Goal: Information Seeking & Learning: Learn about a topic

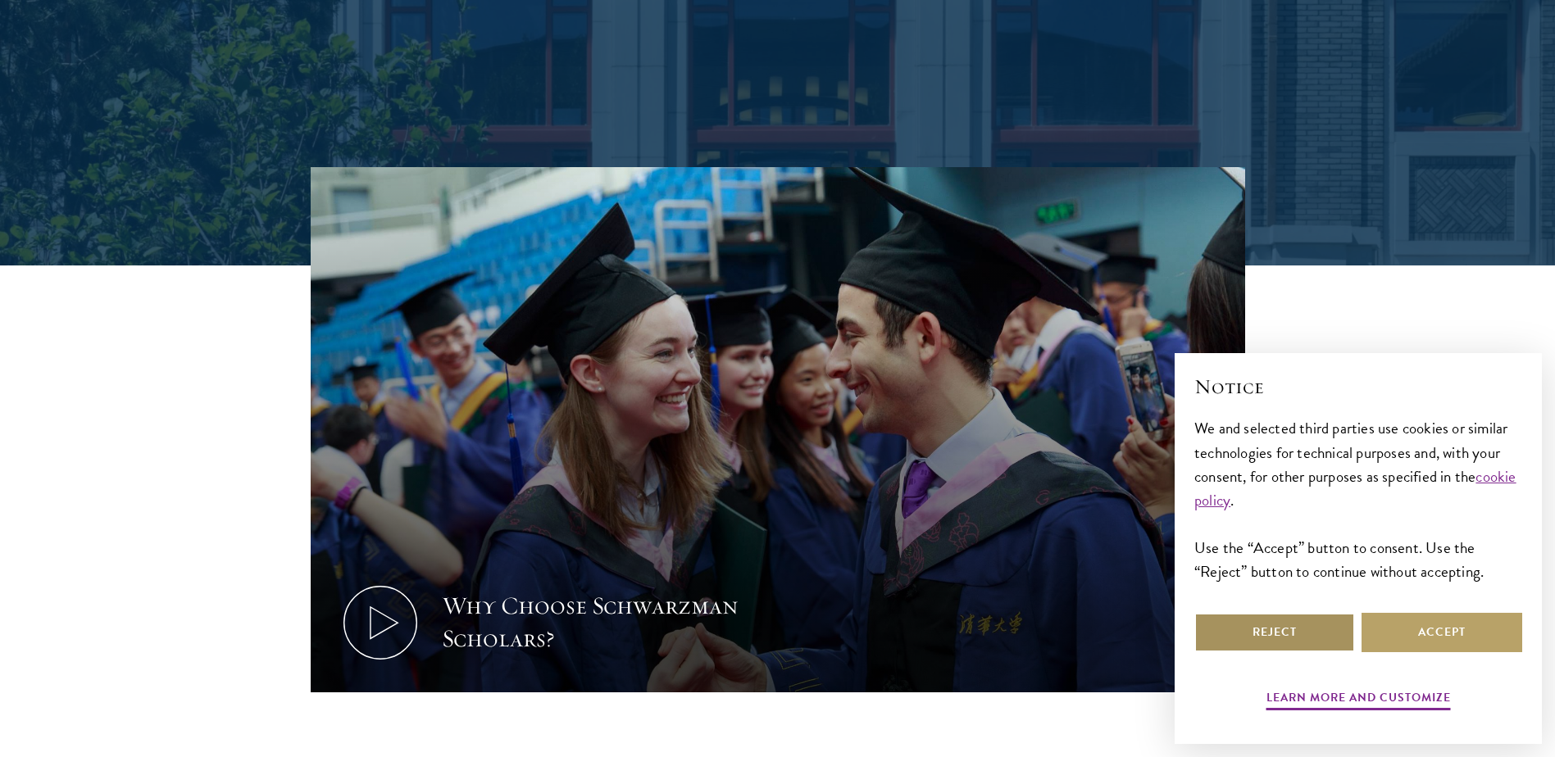
click at [1334, 634] on button "Reject" at bounding box center [1274, 632] width 161 height 39
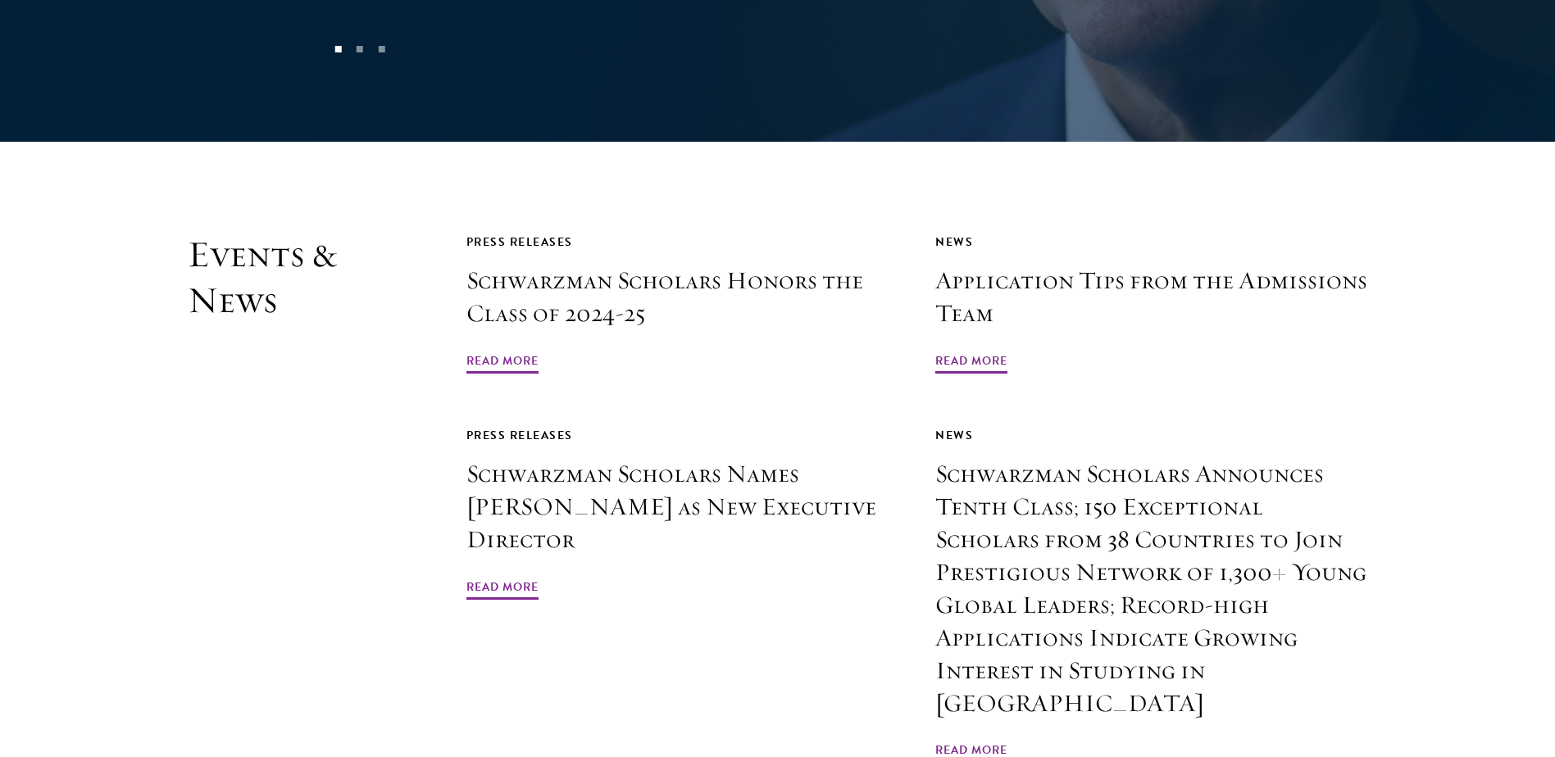
scroll to position [4015, 0]
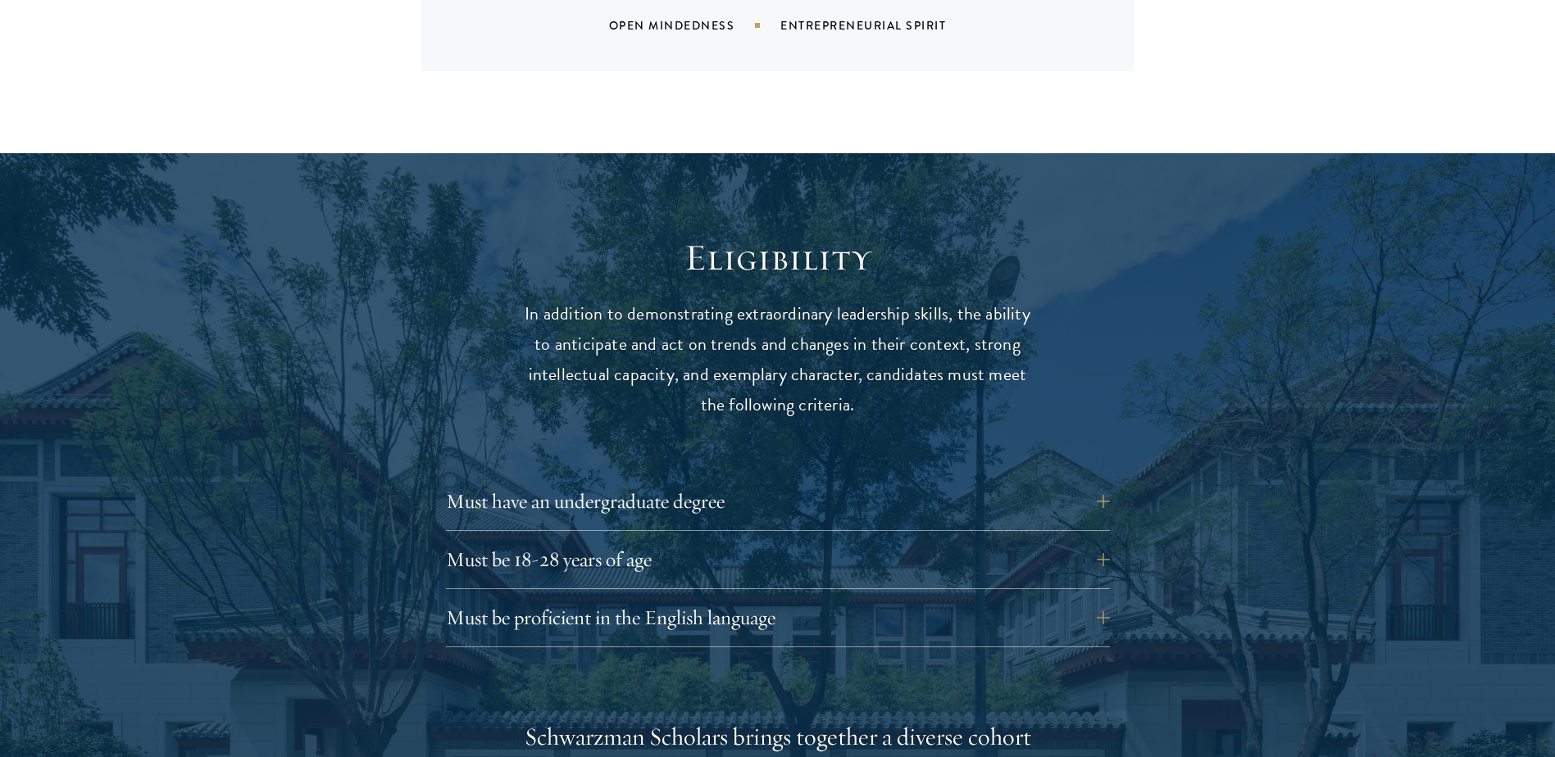
scroll to position [2049, 0]
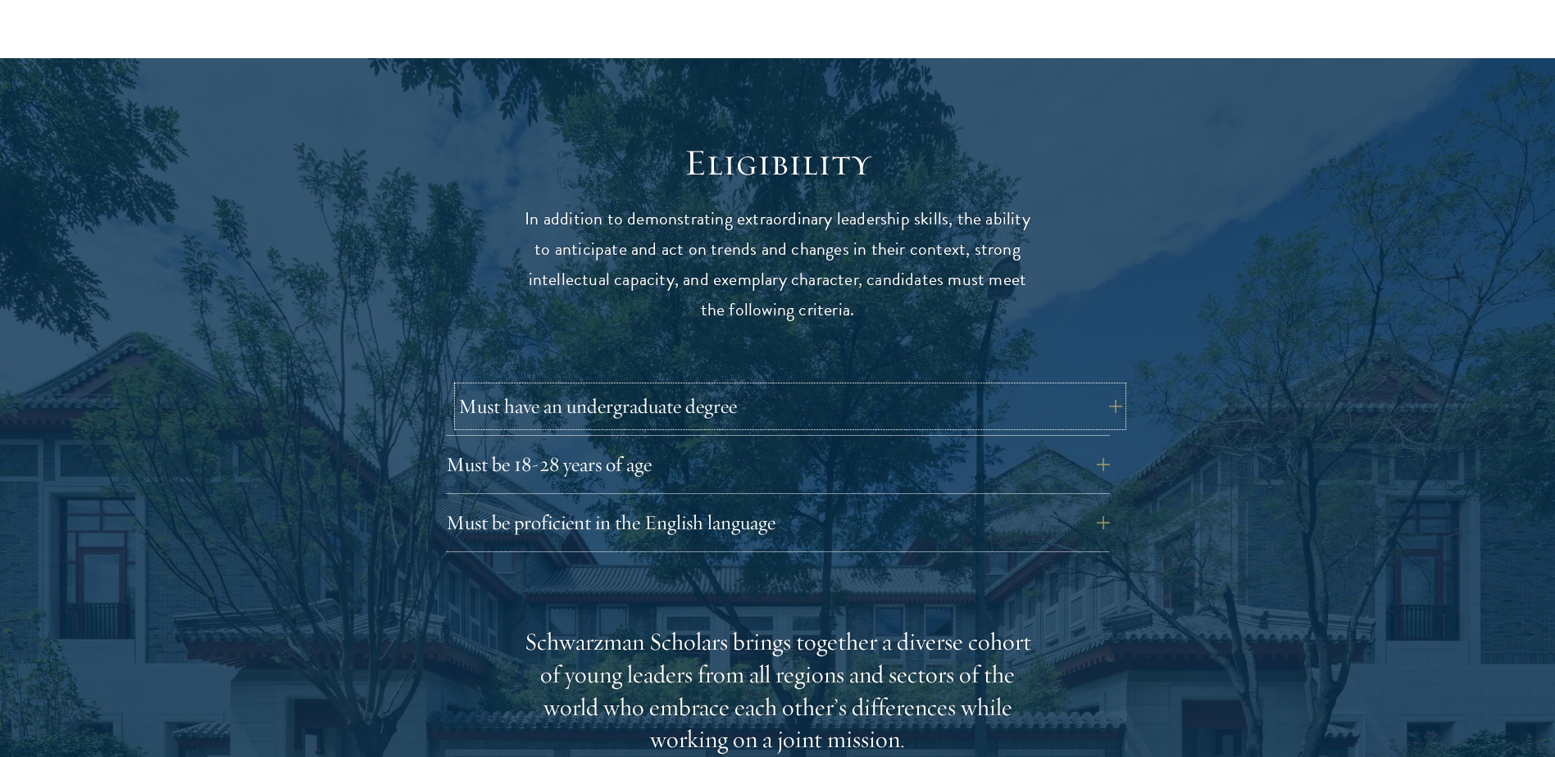
click at [721, 387] on button "Must have an undergraduate degree" at bounding box center [790, 406] width 664 height 39
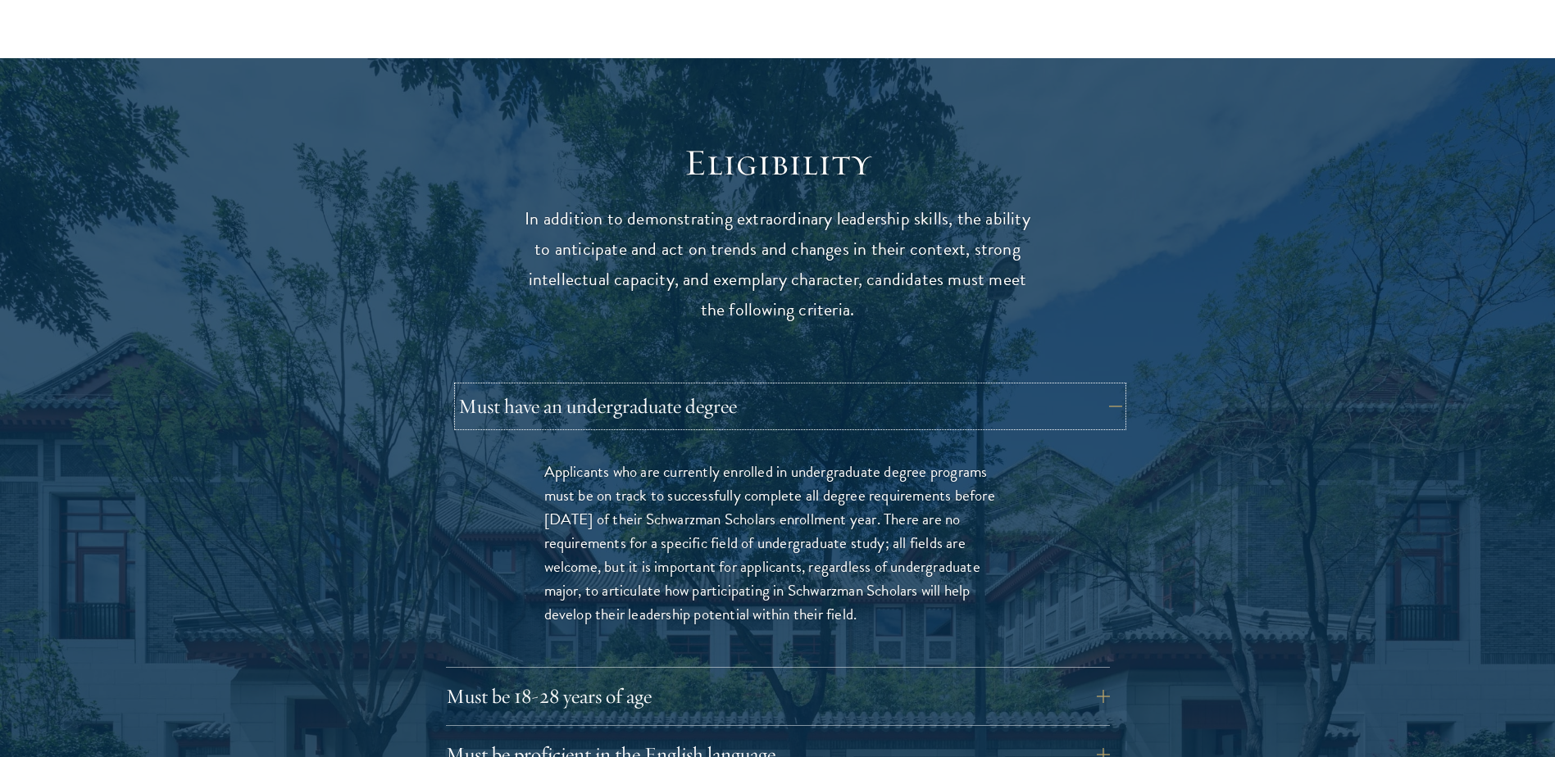
click at [721, 387] on button "Must have an undergraduate degree" at bounding box center [790, 406] width 664 height 39
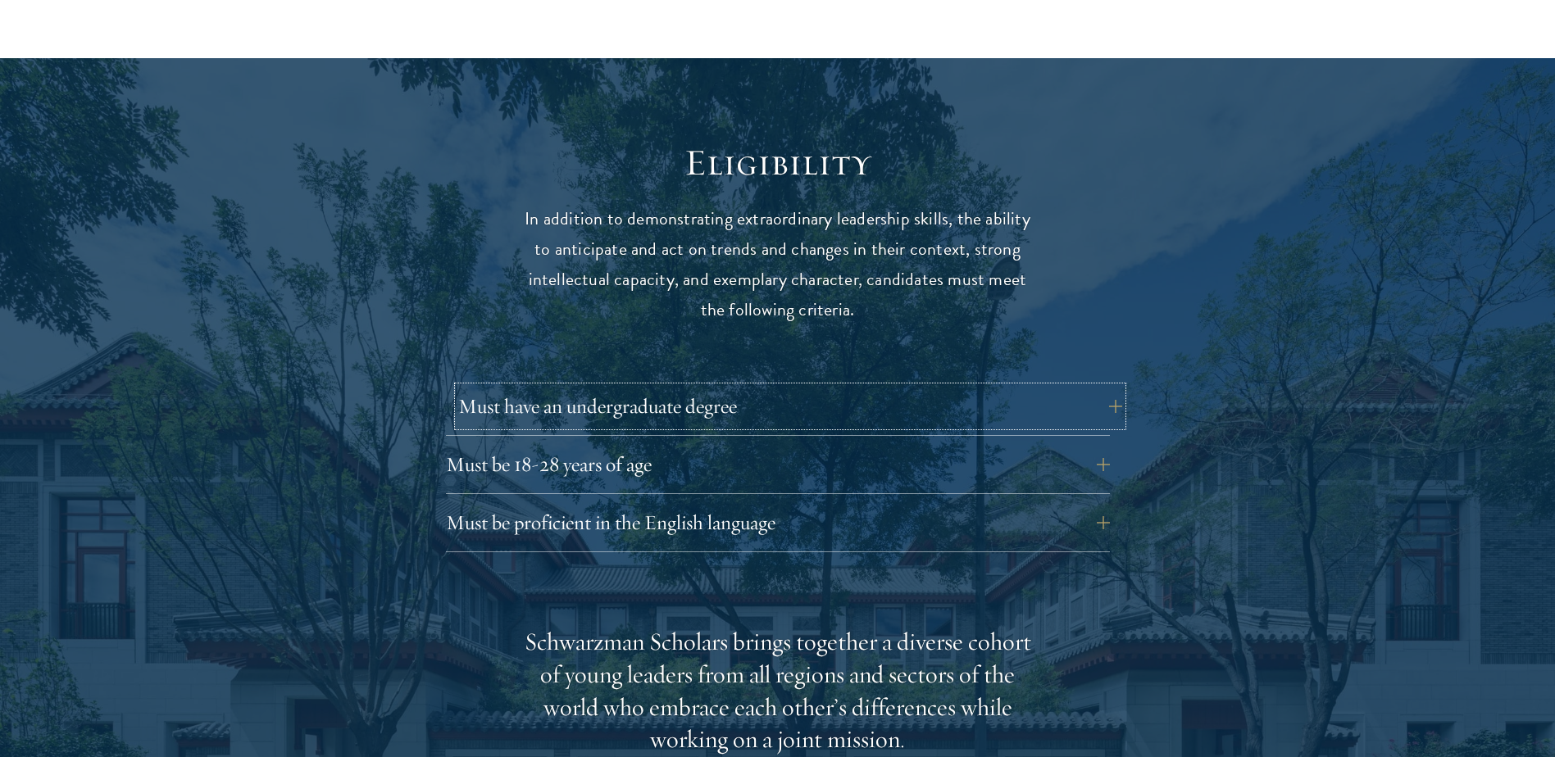
click at [721, 387] on button "Must have an undergraduate degree" at bounding box center [790, 406] width 664 height 39
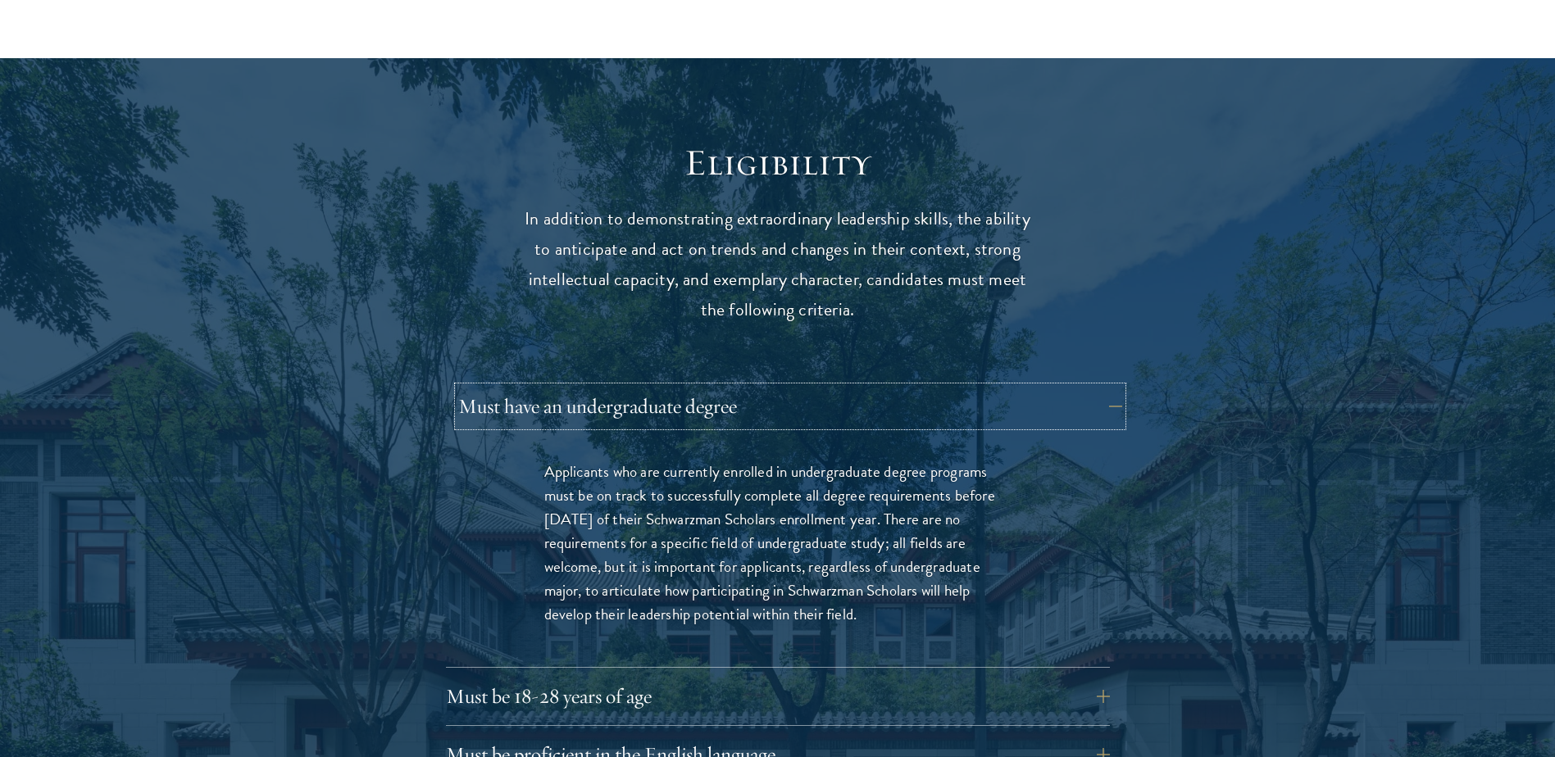
click at [721, 387] on button "Must have an undergraduate degree" at bounding box center [790, 406] width 664 height 39
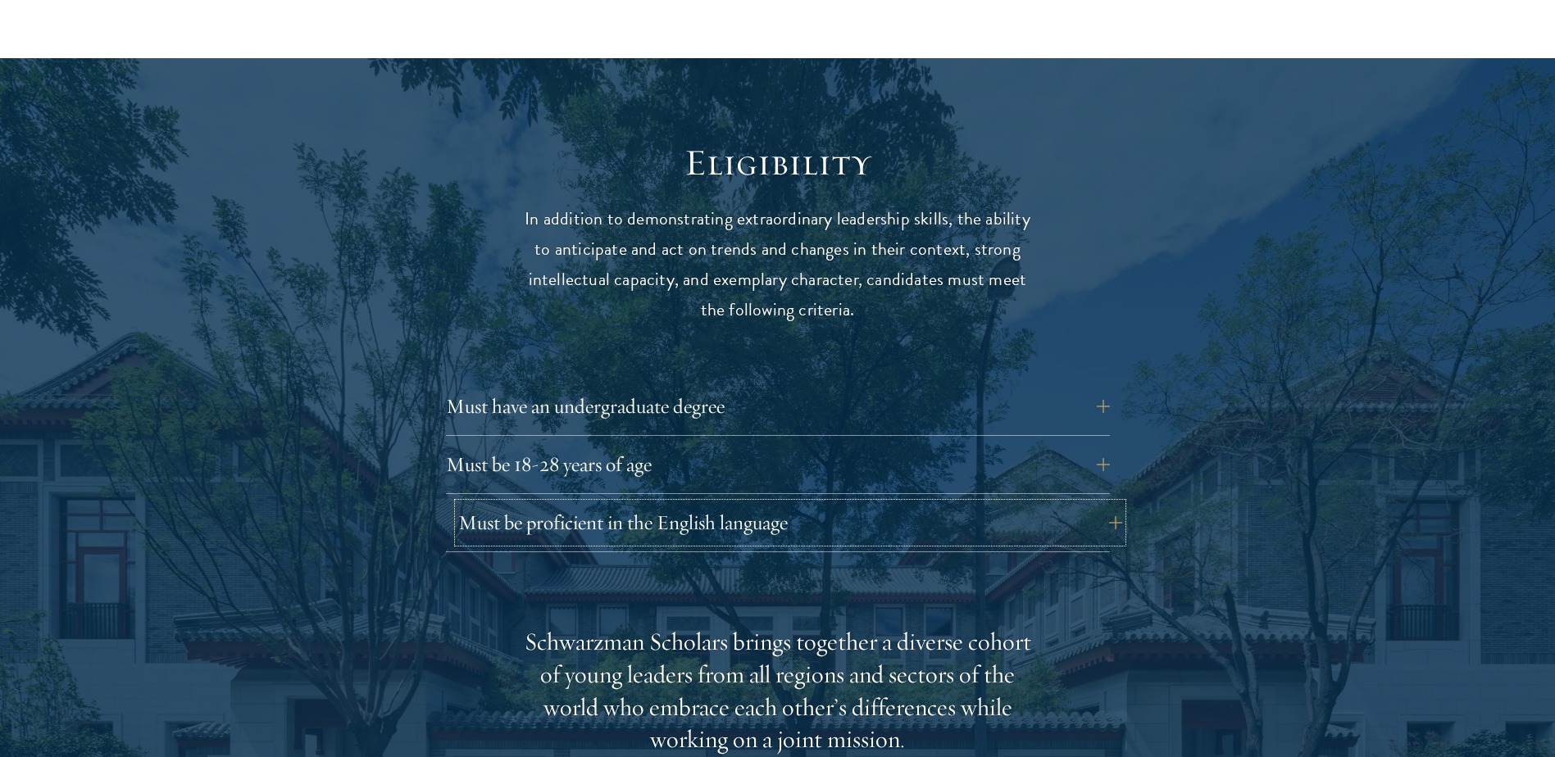
click at [667, 503] on button "Must be proficient in the English language" at bounding box center [790, 522] width 664 height 39
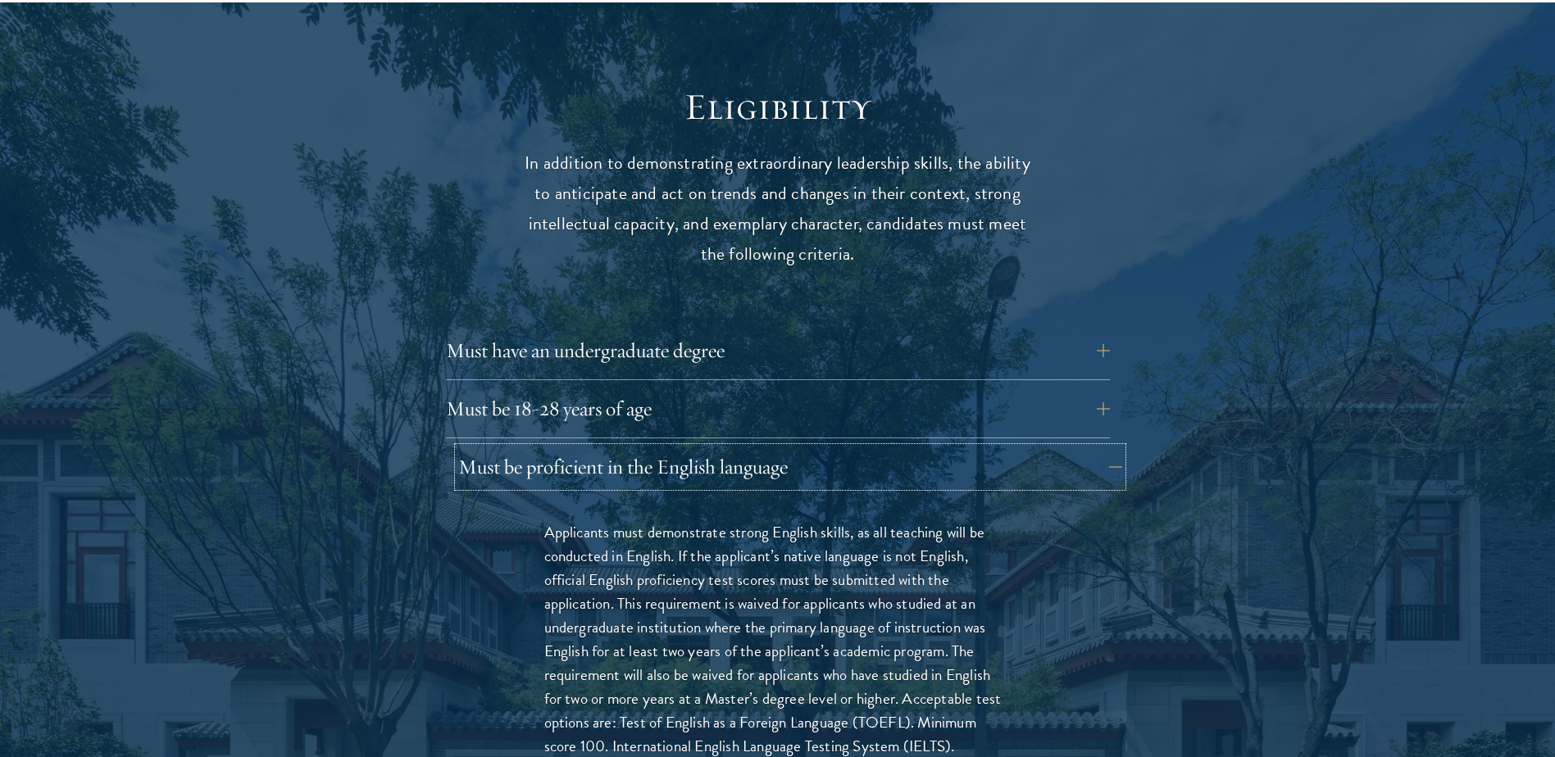
scroll to position [2131, 0]
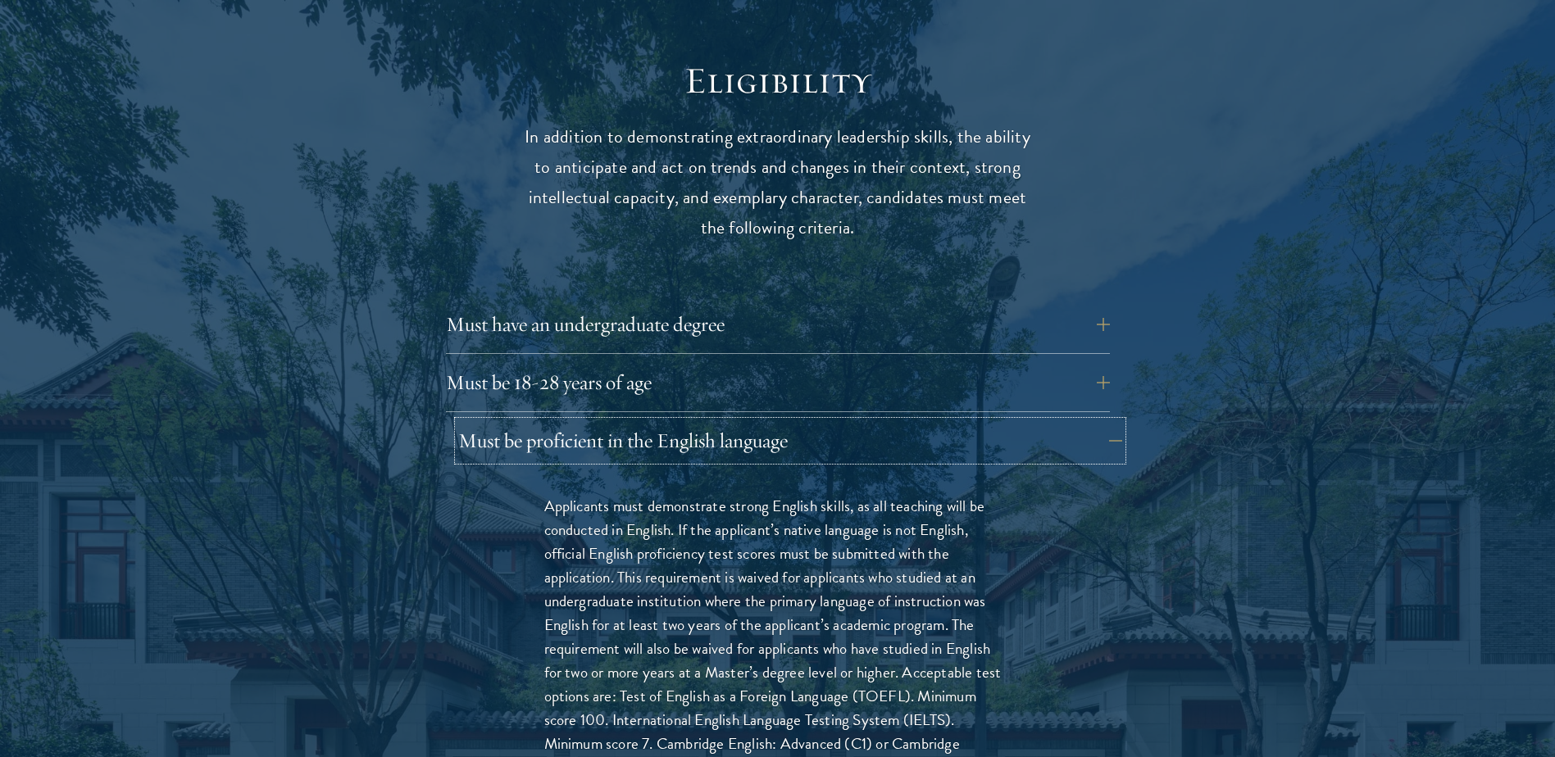
click at [669, 422] on button "Must be proficient in the English language" at bounding box center [790, 440] width 664 height 39
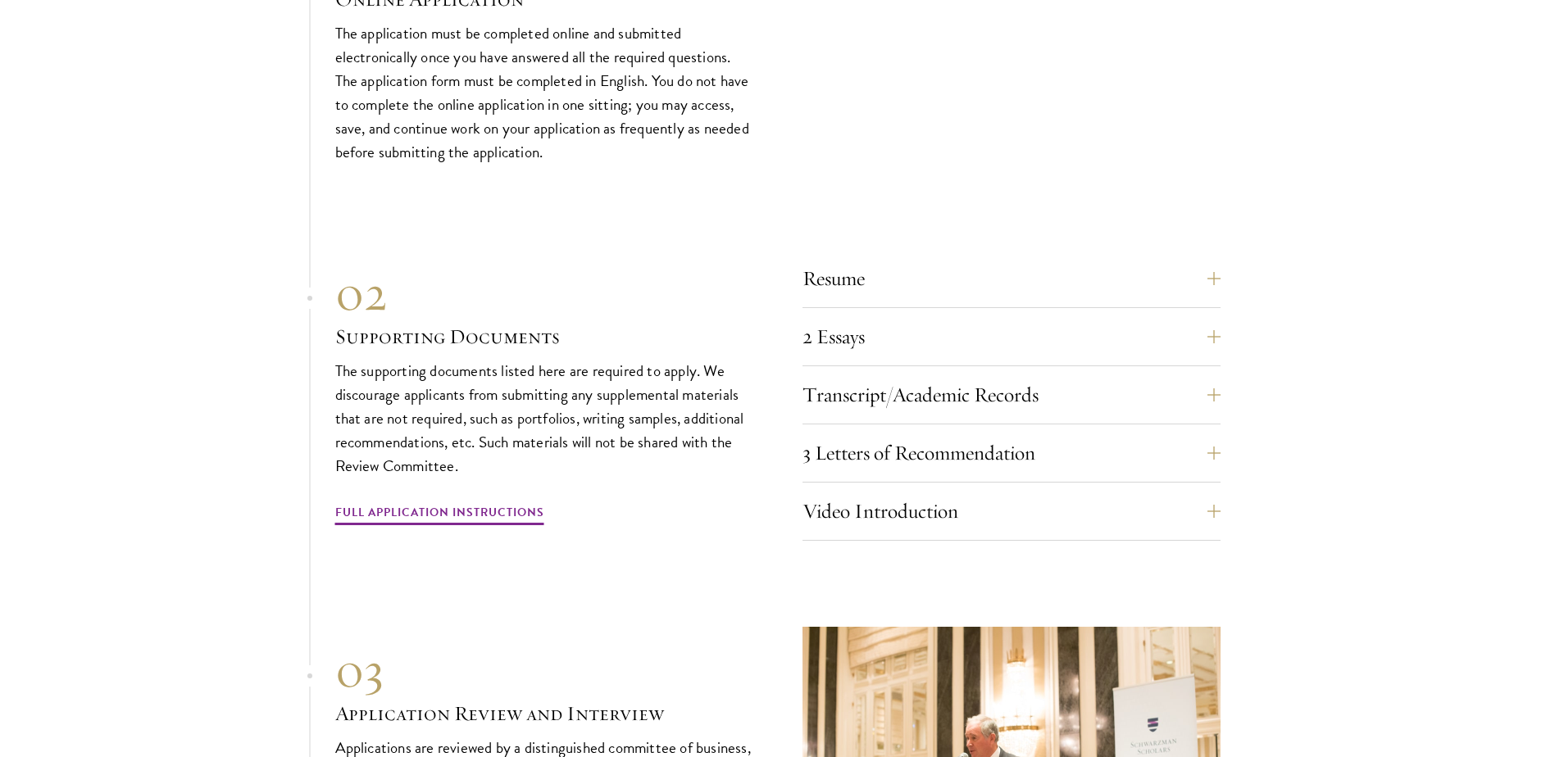
scroll to position [4999, 0]
click at [874, 316] on button "2 Essays" at bounding box center [1024, 335] width 418 height 39
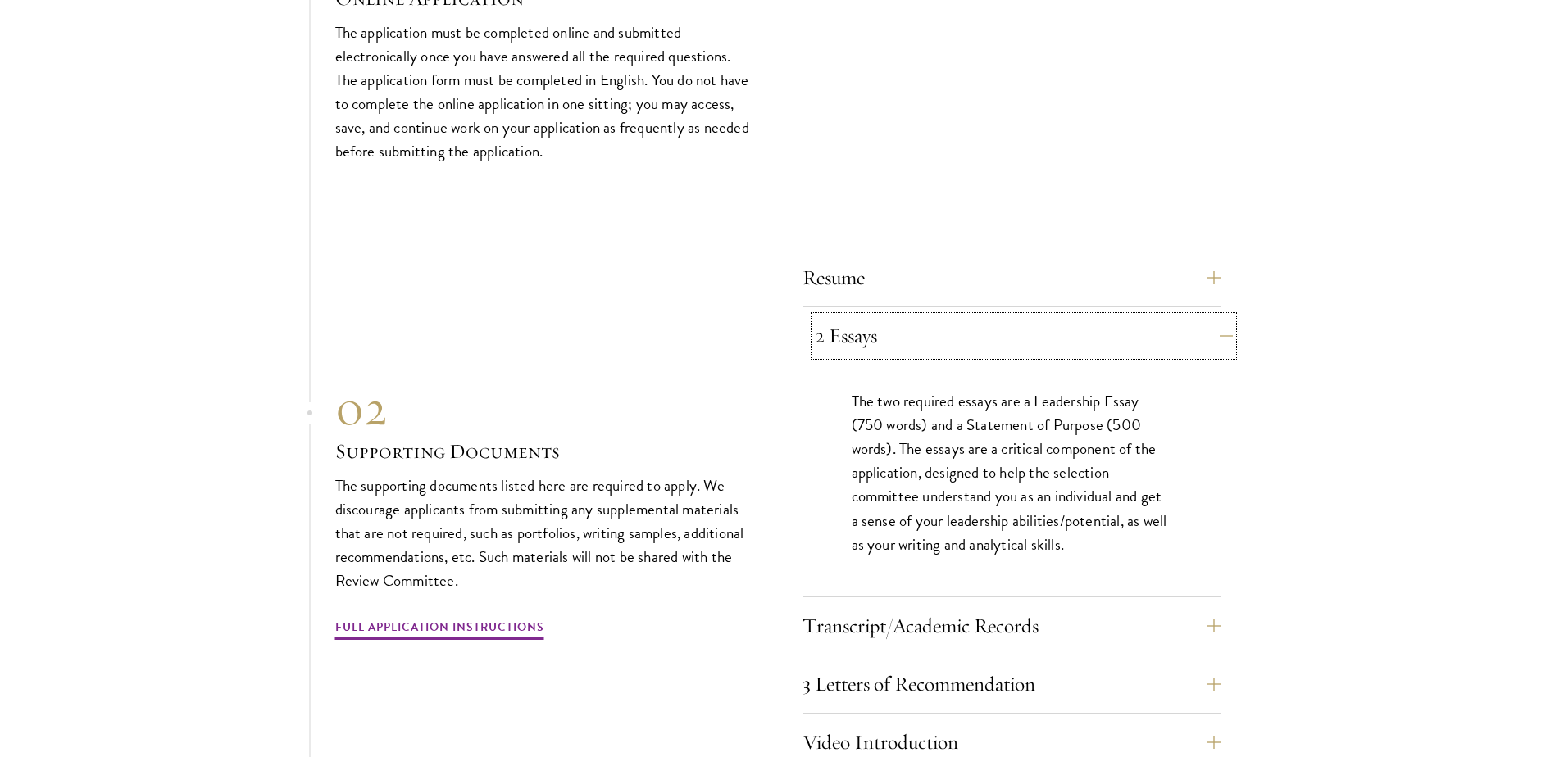
click at [872, 316] on button "2 Essays" at bounding box center [1024, 335] width 418 height 39
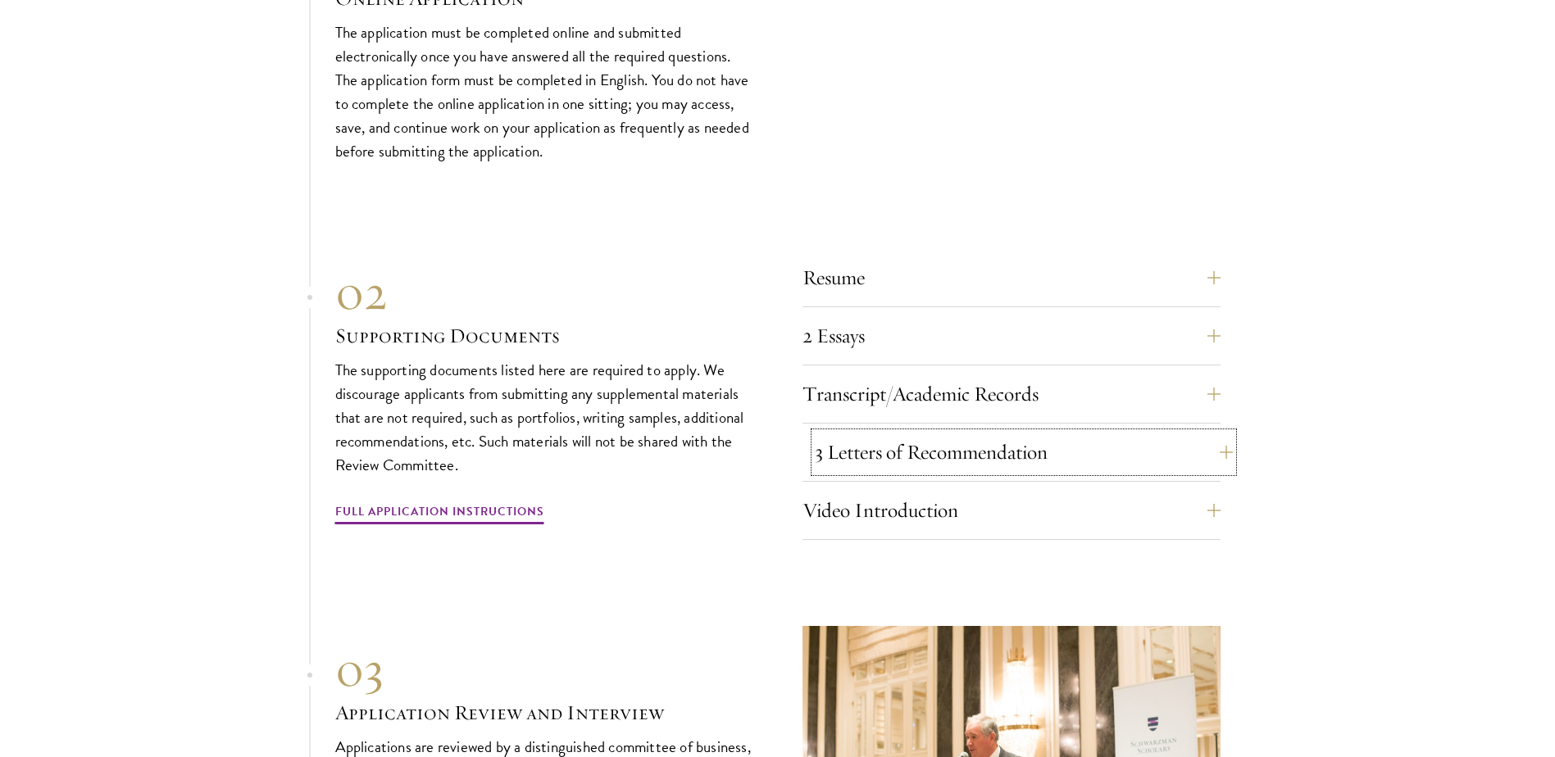
click at [878, 433] on button "3 Letters of Recommendation" at bounding box center [1024, 452] width 418 height 39
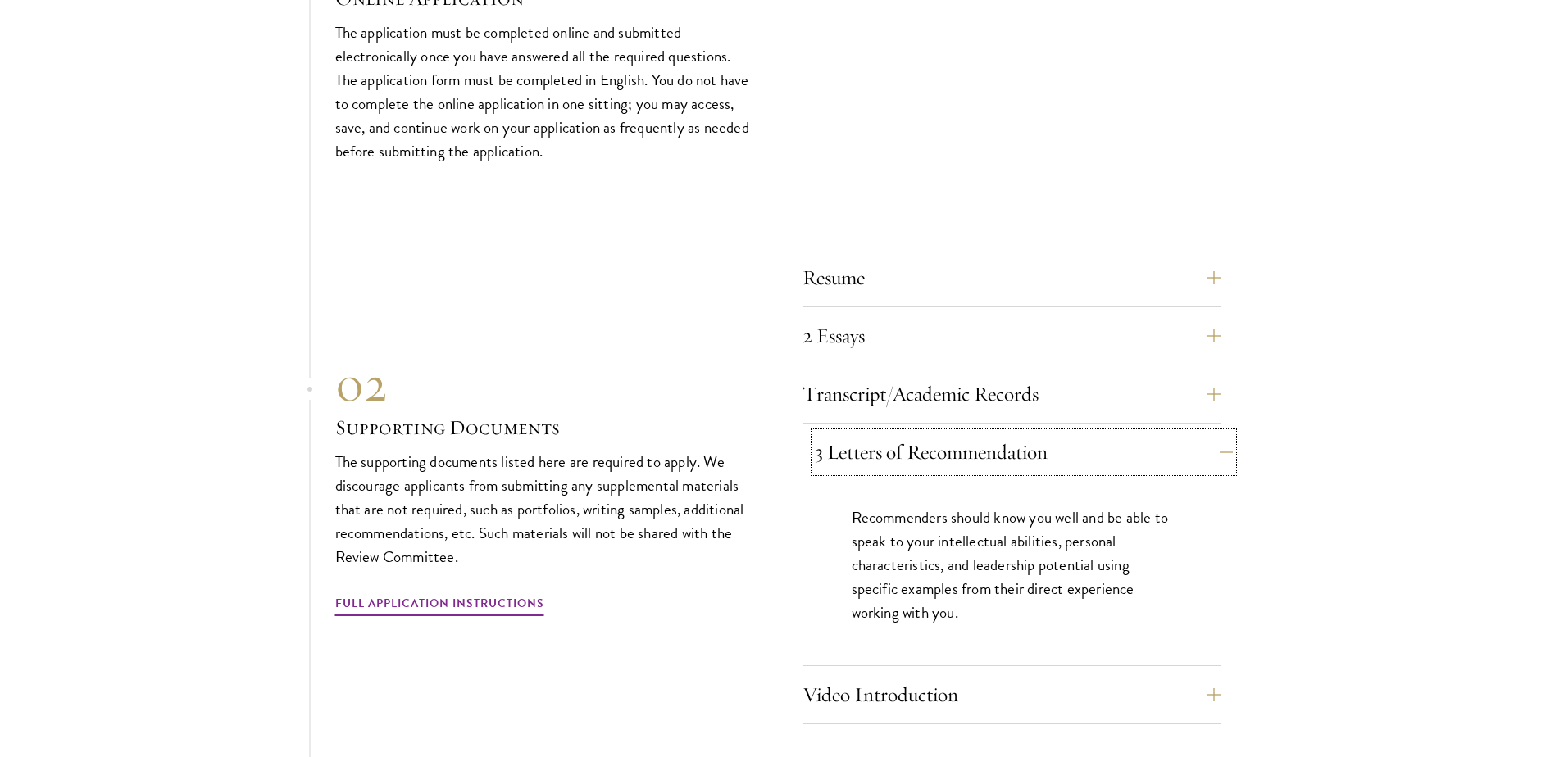
click at [869, 433] on button "3 Letters of Recommendation" at bounding box center [1024, 452] width 418 height 39
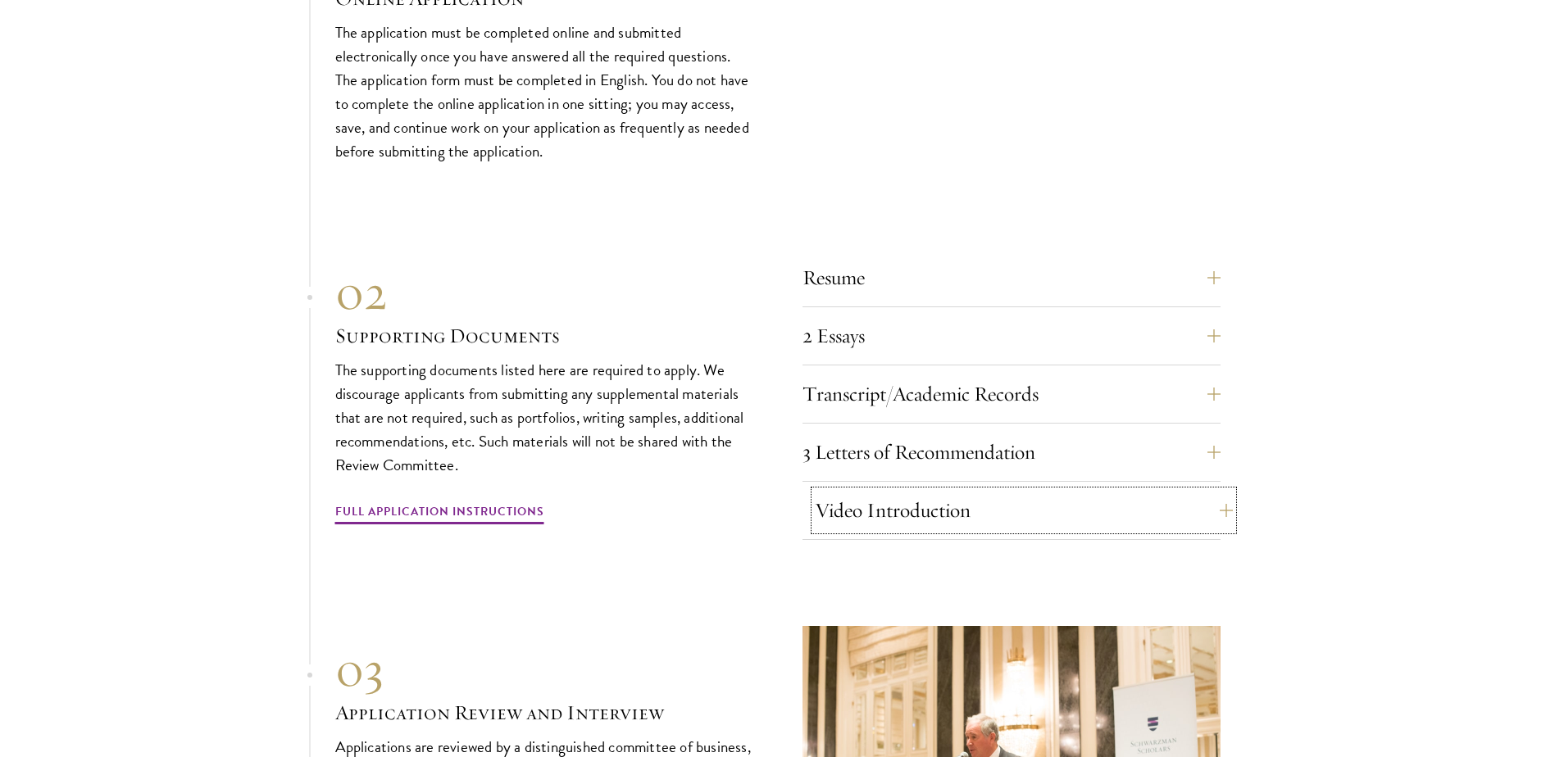
click at [877, 491] on button "Video Introduction" at bounding box center [1024, 510] width 418 height 39
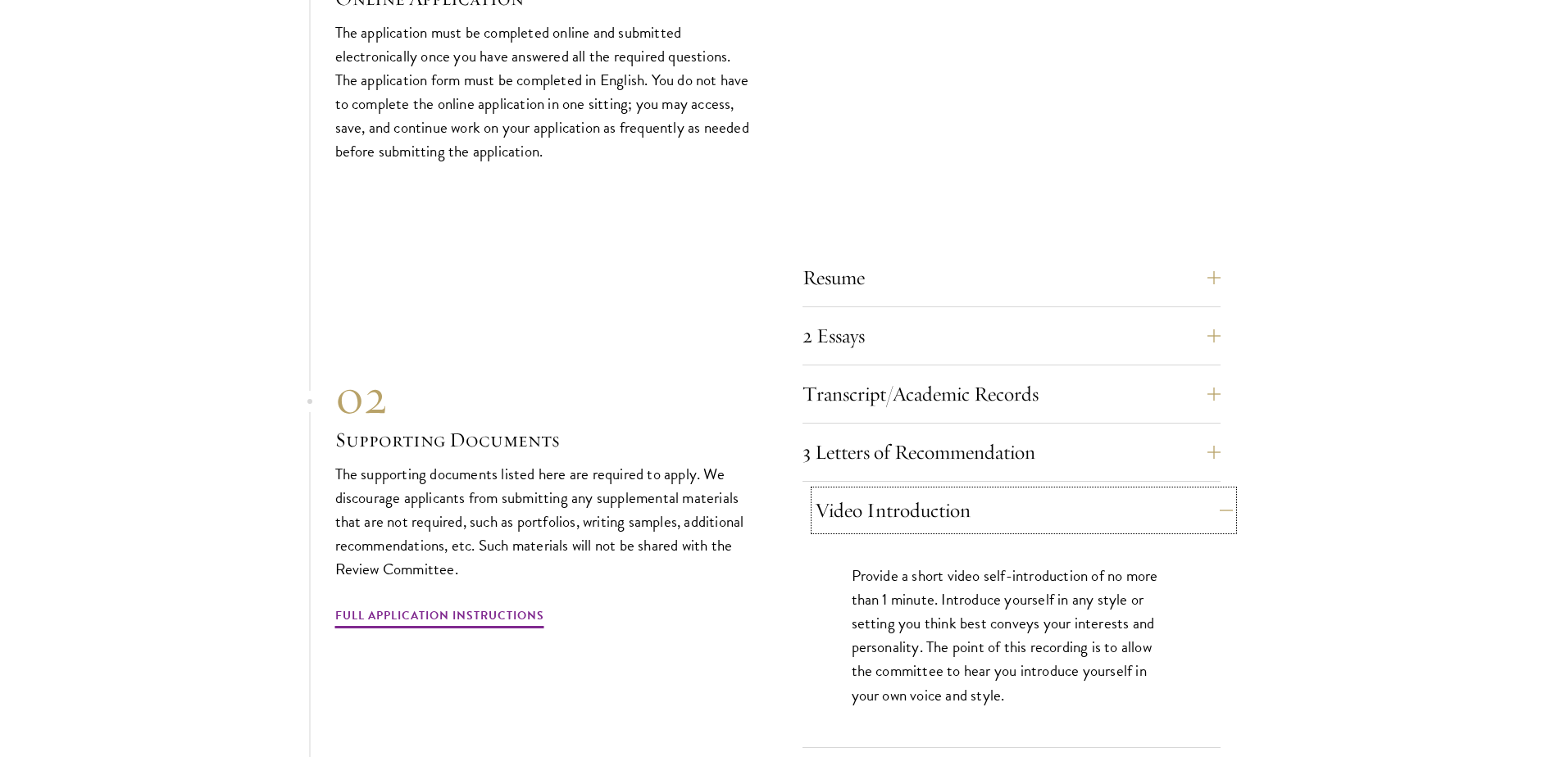
click at [891, 491] on button "Video Introduction" at bounding box center [1024, 510] width 418 height 39
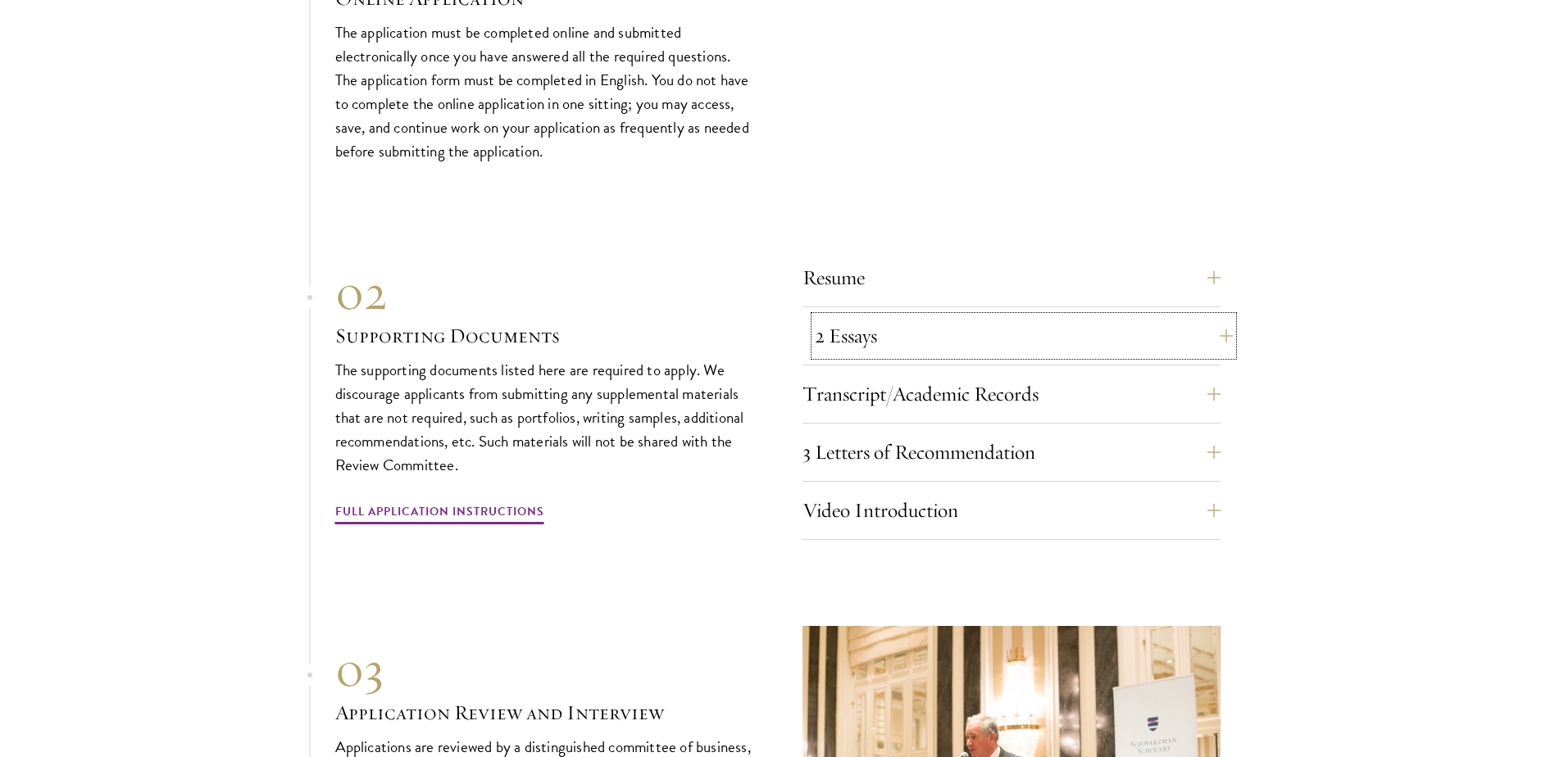
click at [874, 316] on button "2 Essays" at bounding box center [1024, 335] width 418 height 39
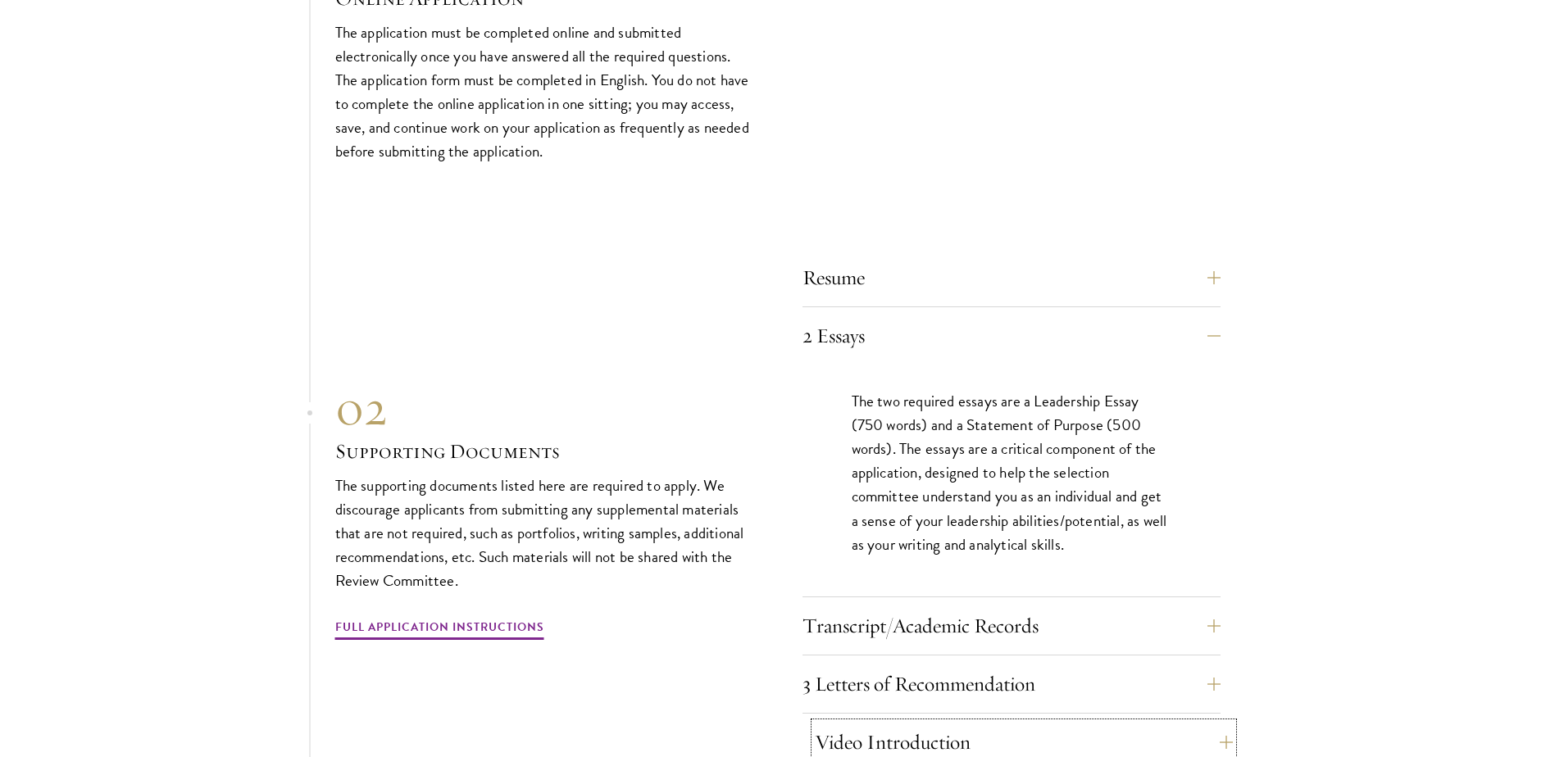
click at [928, 723] on button "Video Introduction" at bounding box center [1024, 742] width 418 height 39
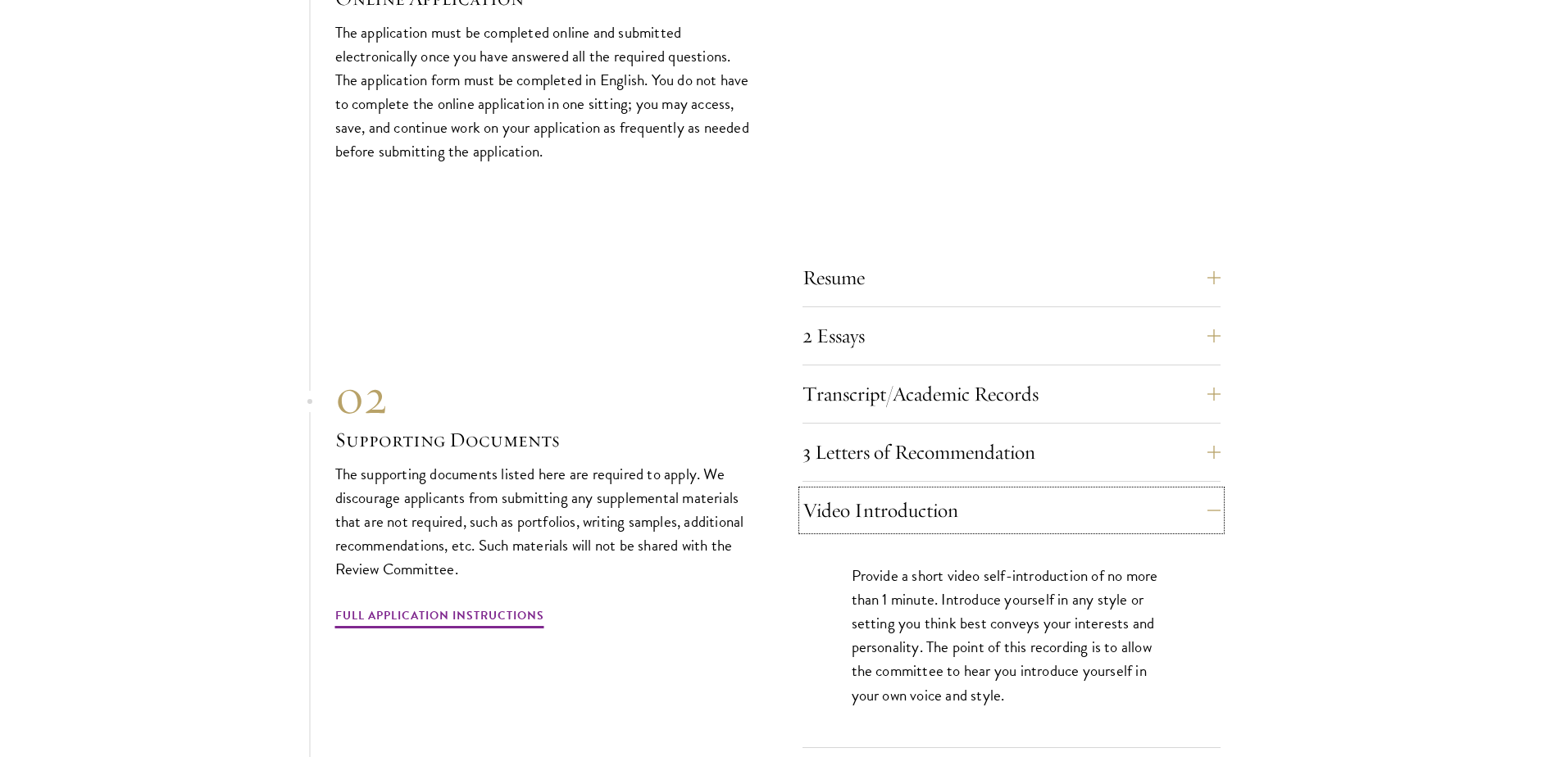
scroll to position [5245, 0]
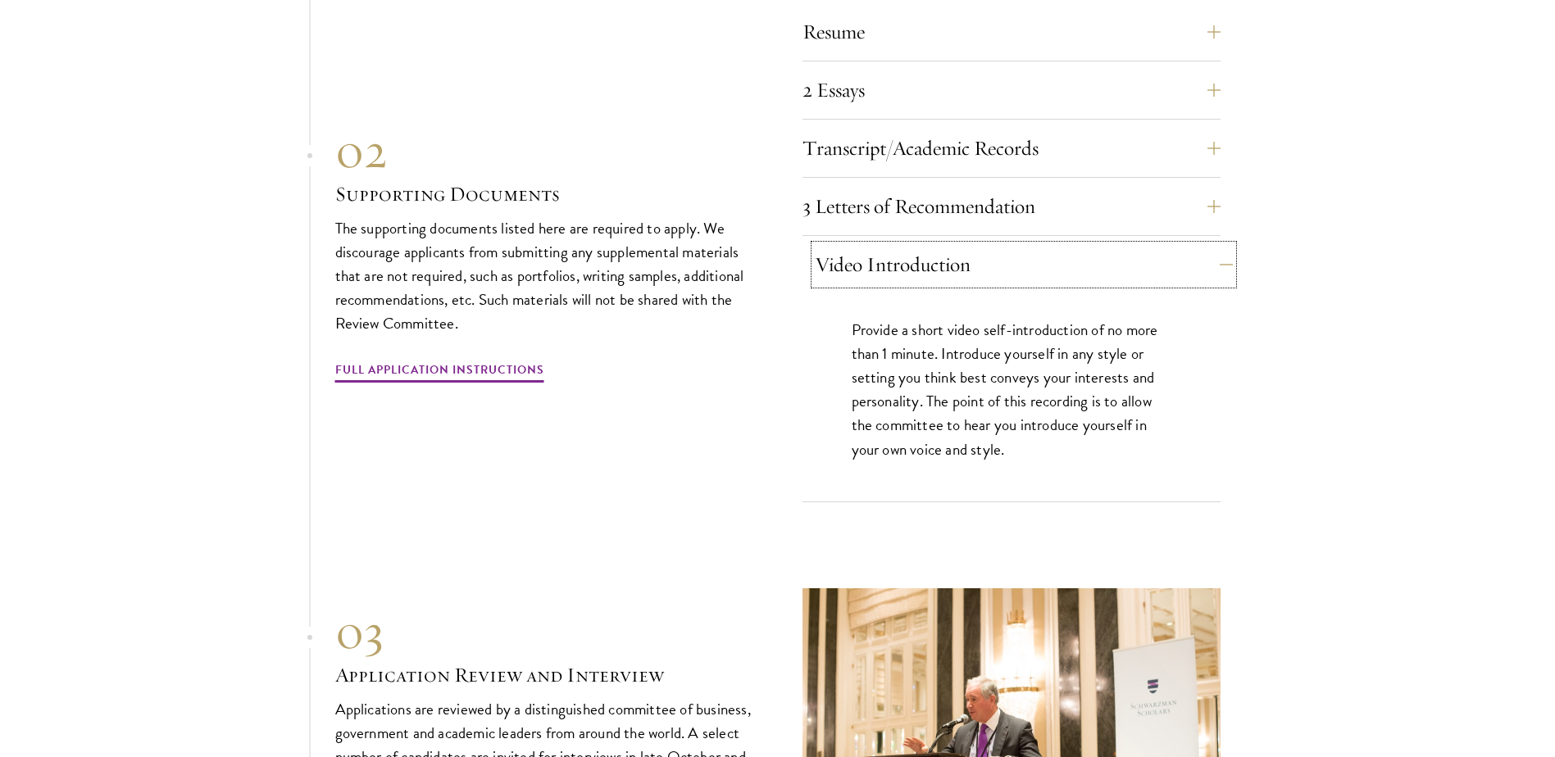
click at [972, 245] on button "Video Introduction" at bounding box center [1024, 264] width 418 height 39
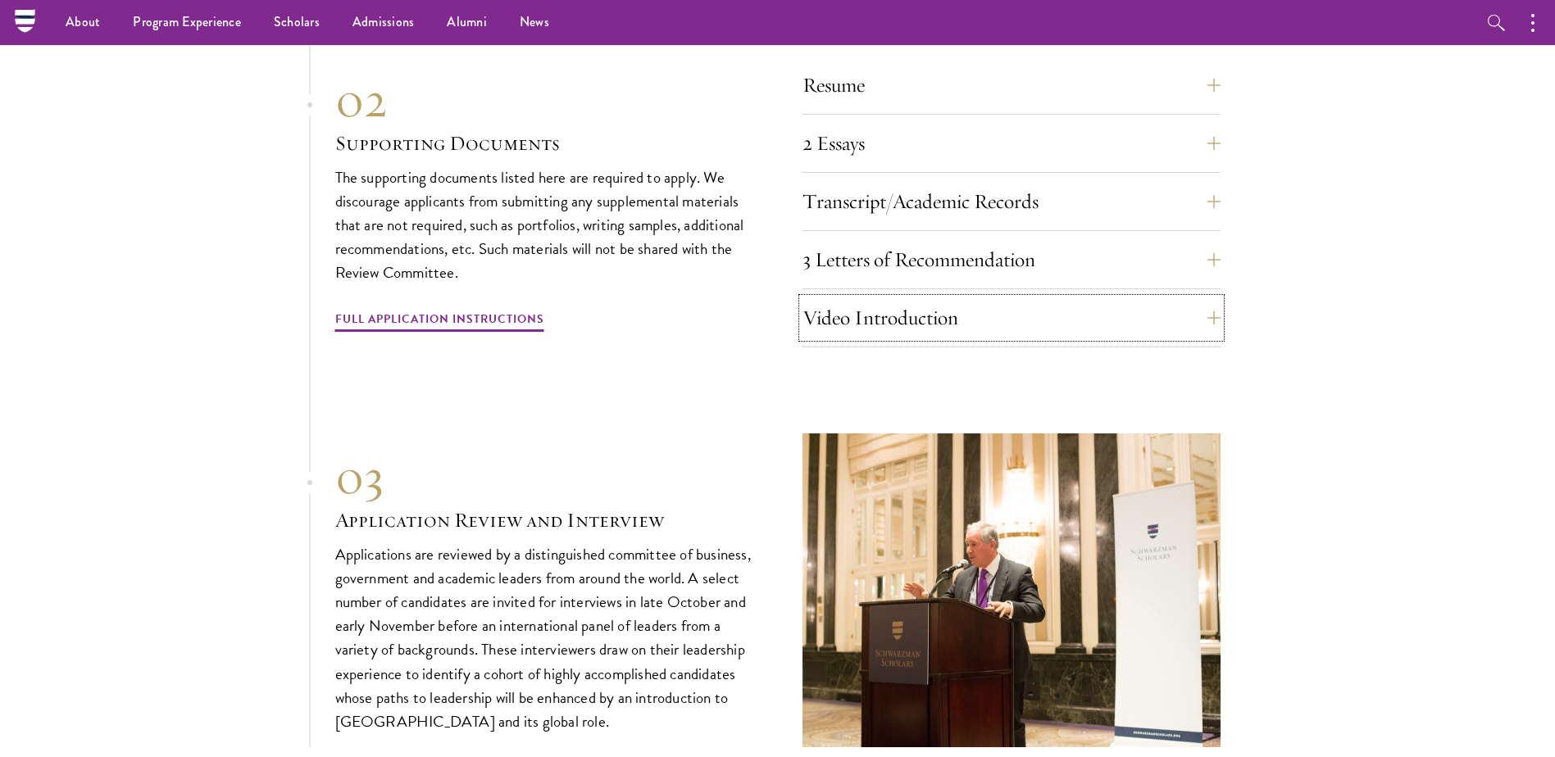
scroll to position [5163, 0]
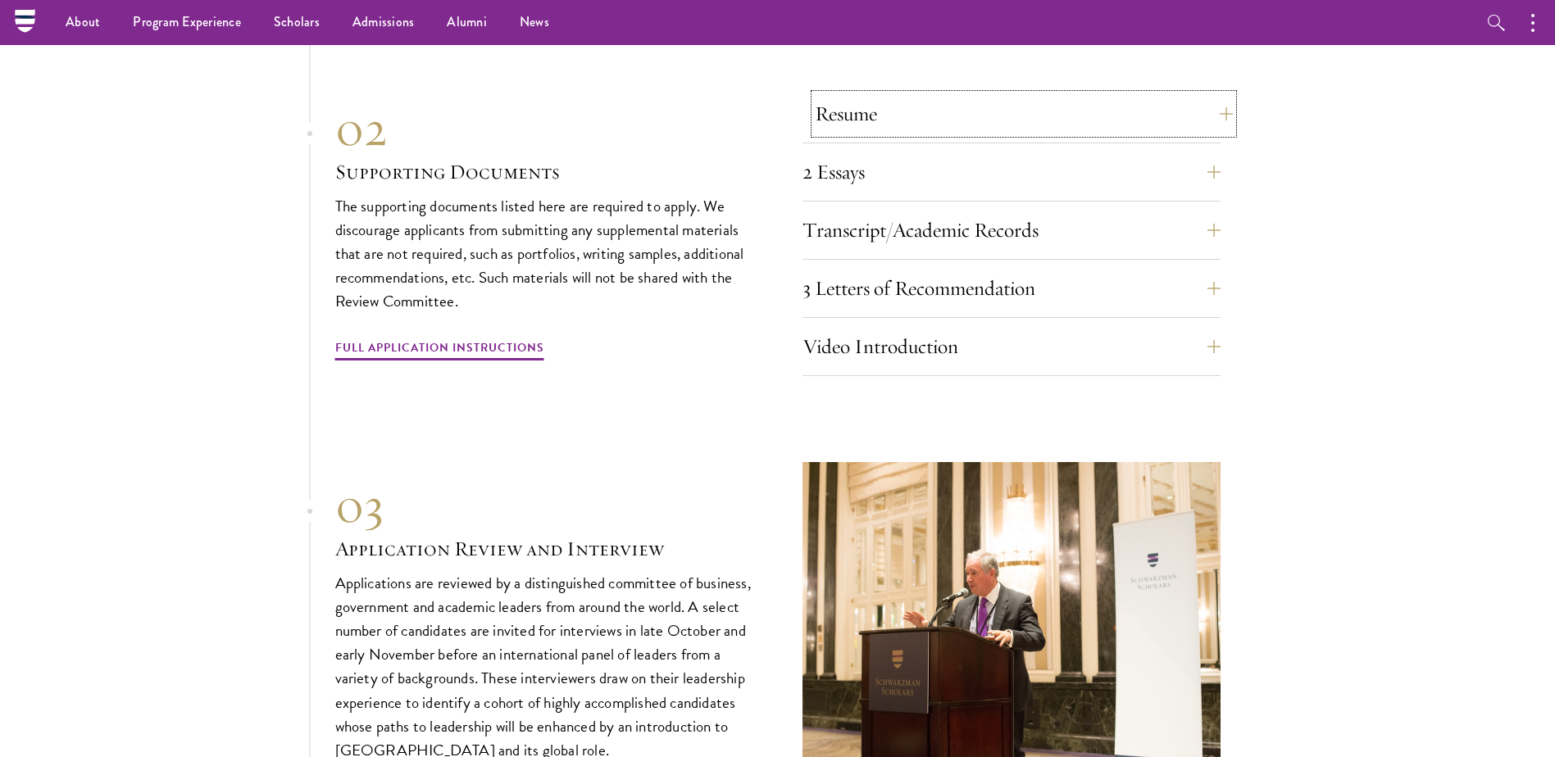
click at [921, 95] on button "Resume" at bounding box center [1024, 113] width 418 height 39
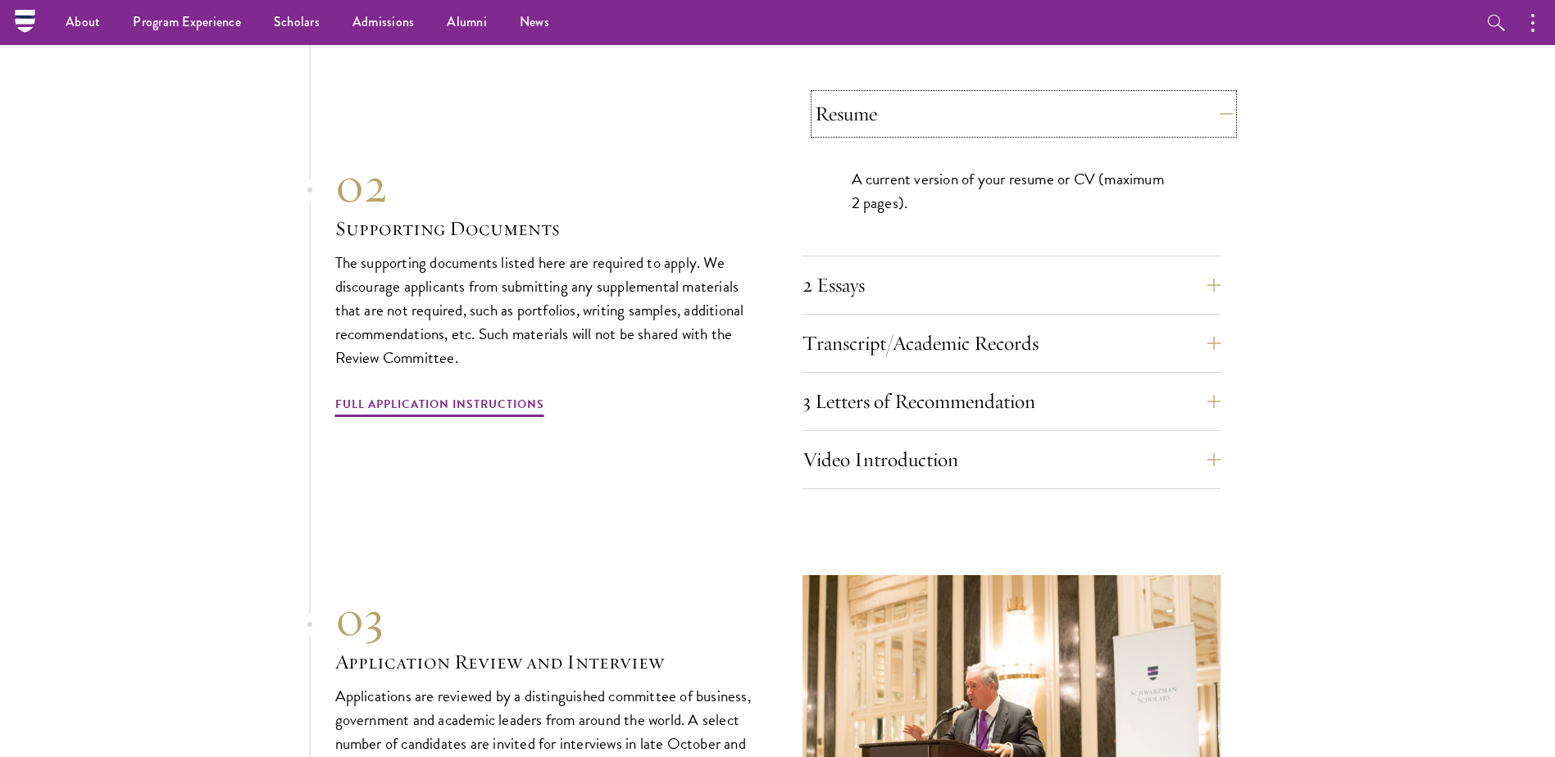
click at [928, 94] on button "Resume" at bounding box center [1024, 113] width 418 height 39
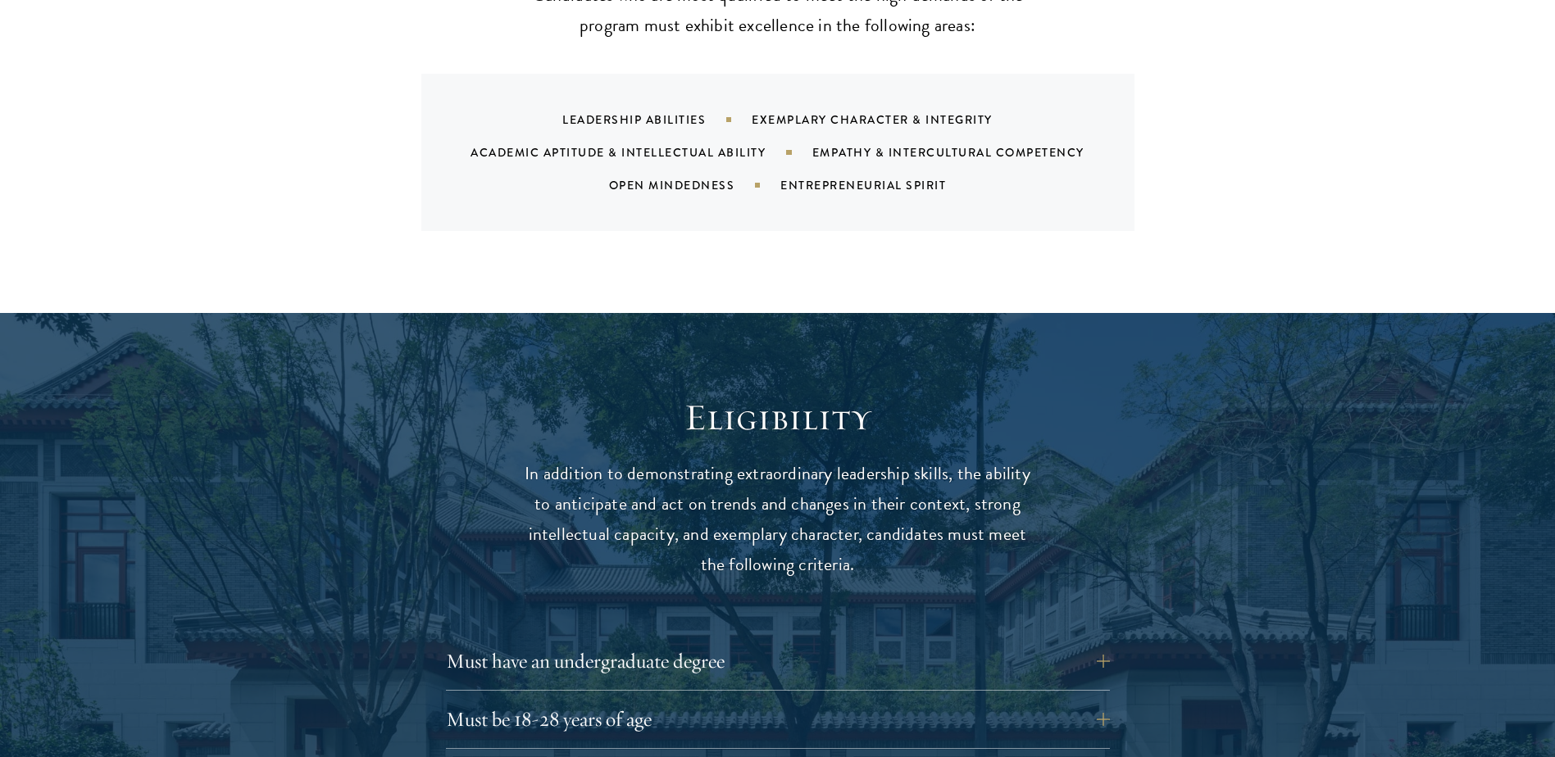
scroll to position [0, 0]
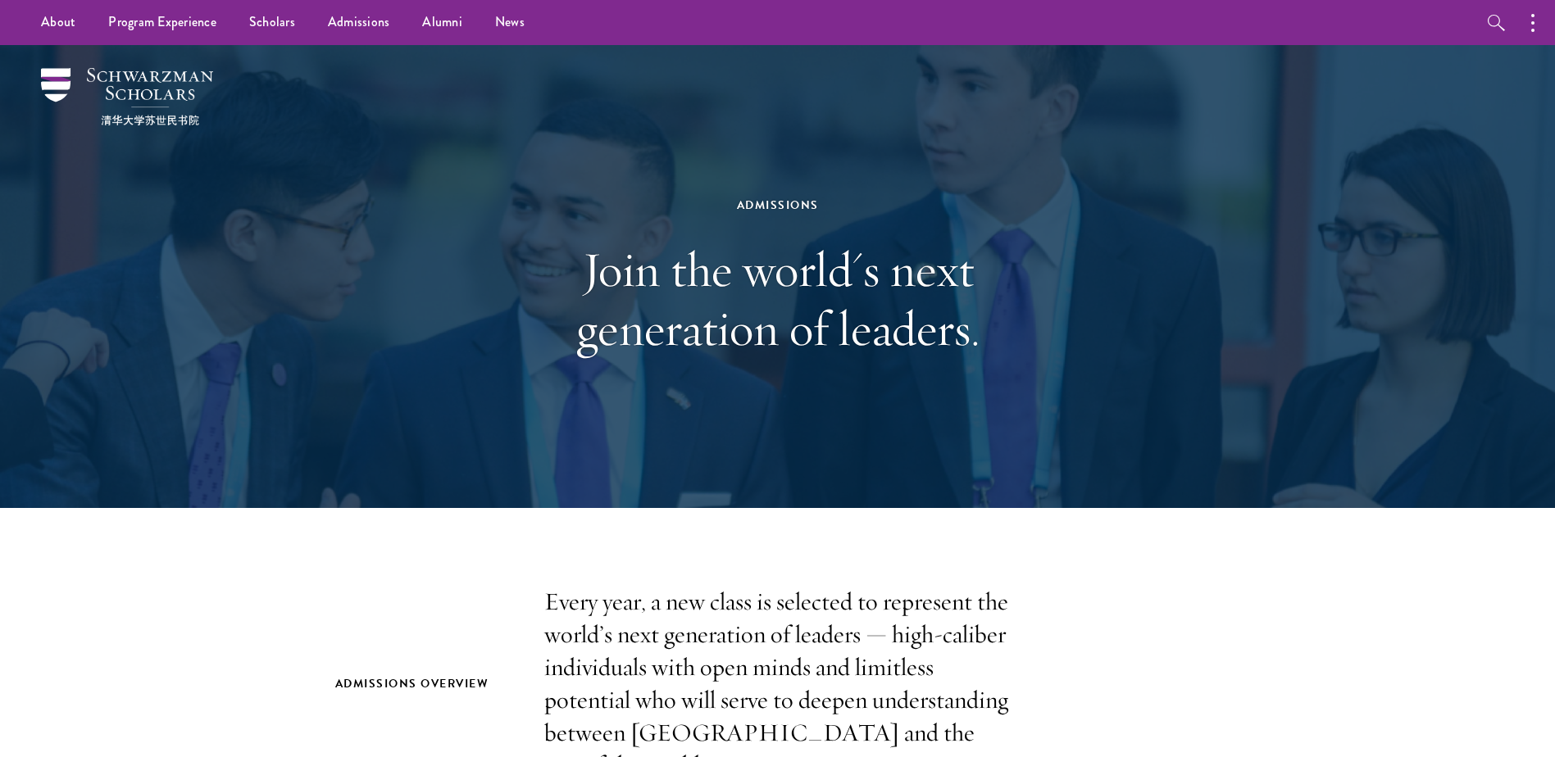
drag, startPoint x: 815, startPoint y: 458, endPoint x: 792, endPoint y: 98, distance: 360.5
click at [420, 21] on link "Alumni" at bounding box center [442, 22] width 73 height 45
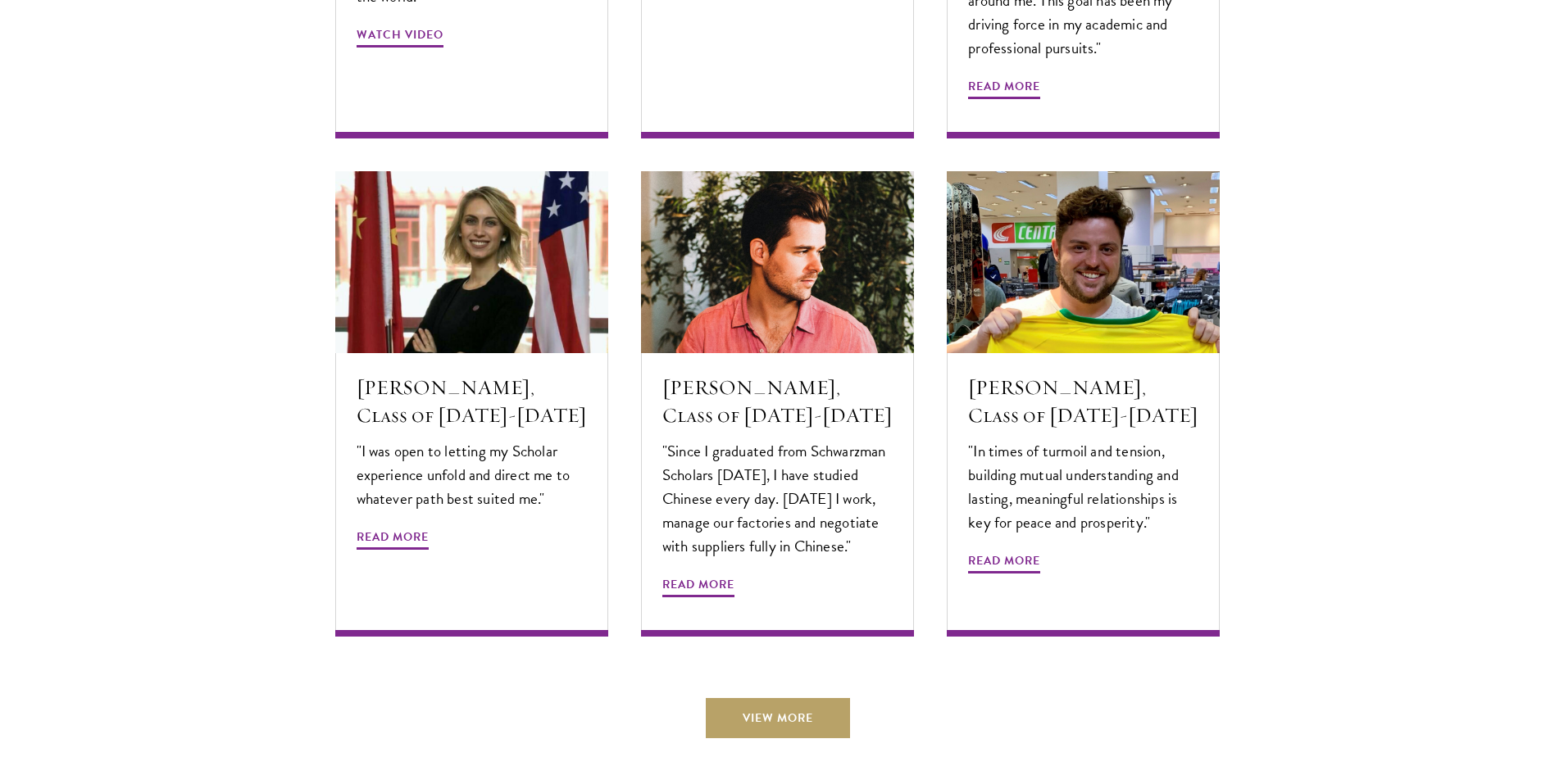
scroll to position [5409, 0]
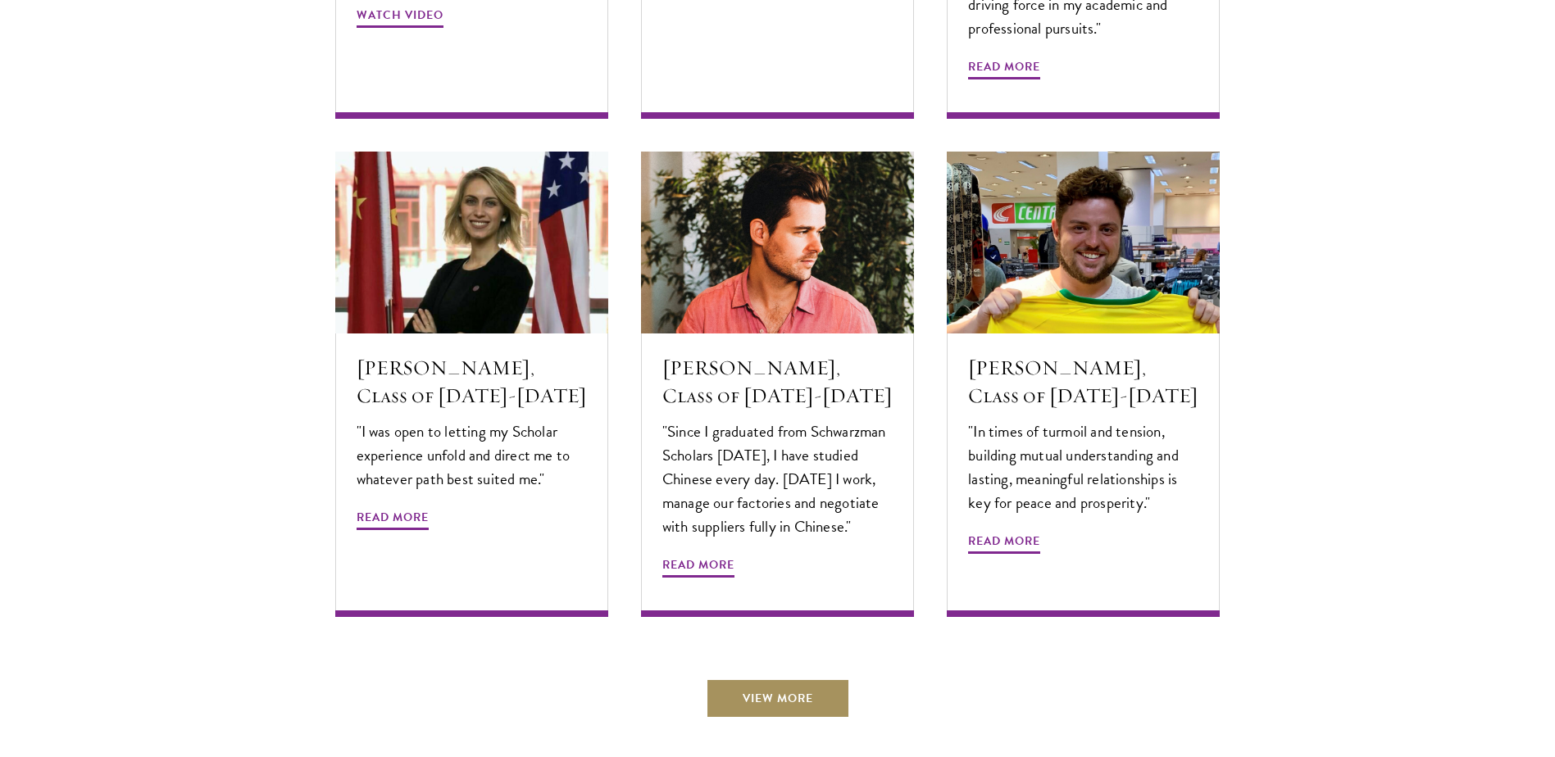
click at [783, 679] on link "View More" at bounding box center [778, 698] width 144 height 39
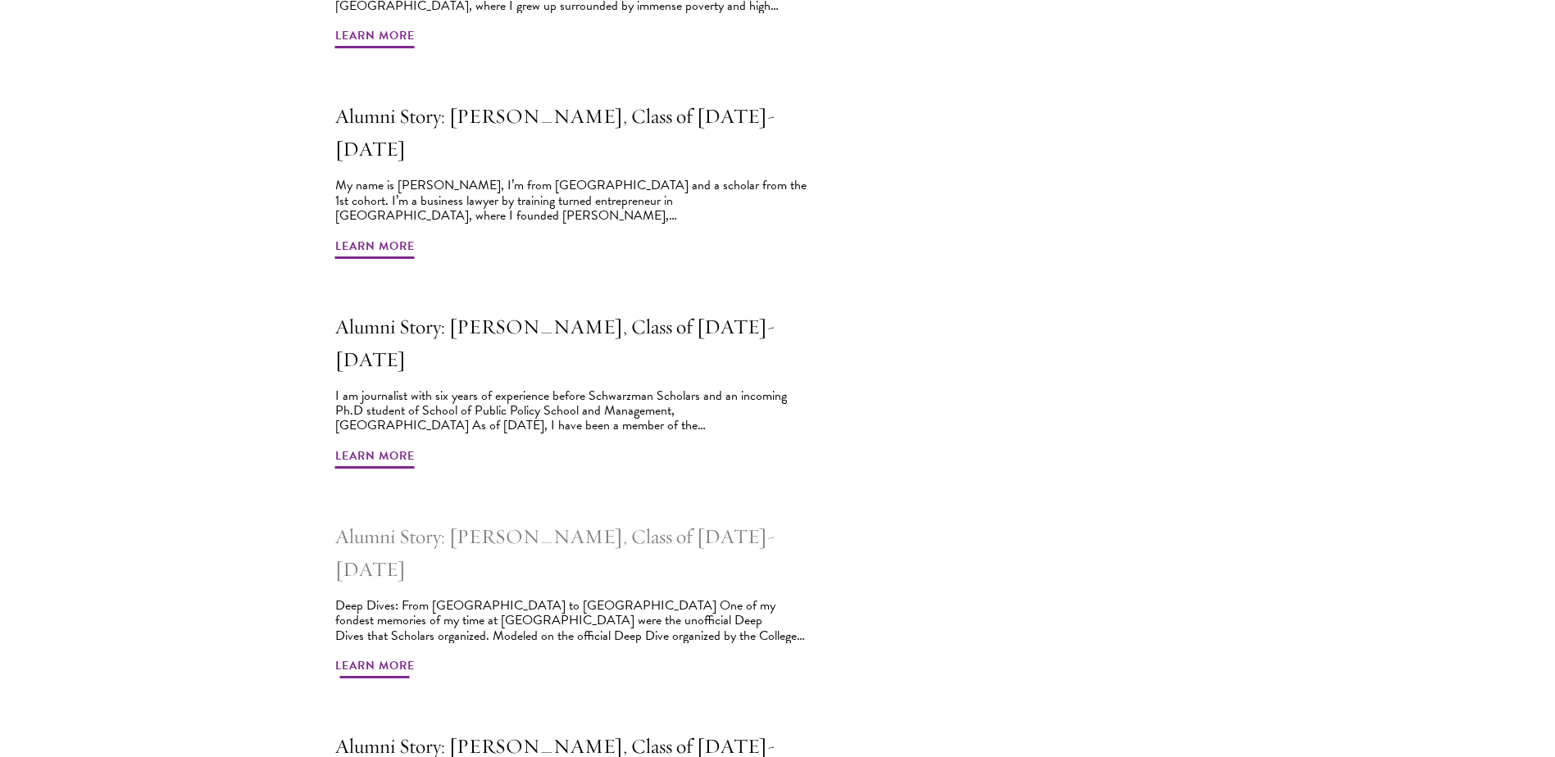
scroll to position [983, 0]
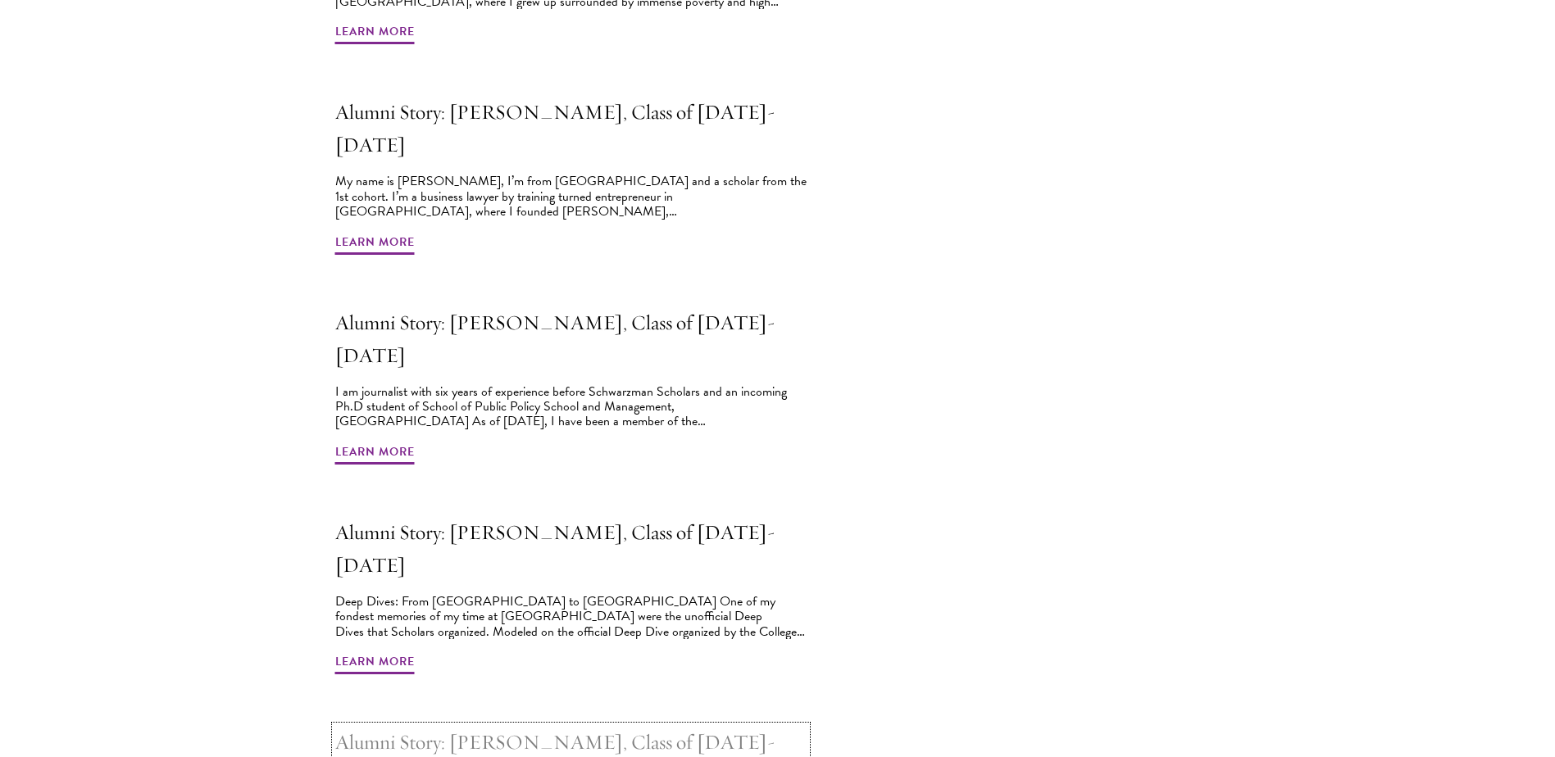
click at [583, 726] on h2 "Alumni Story: Jay Li, Class of 2016-2017" at bounding box center [570, 759] width 471 height 66
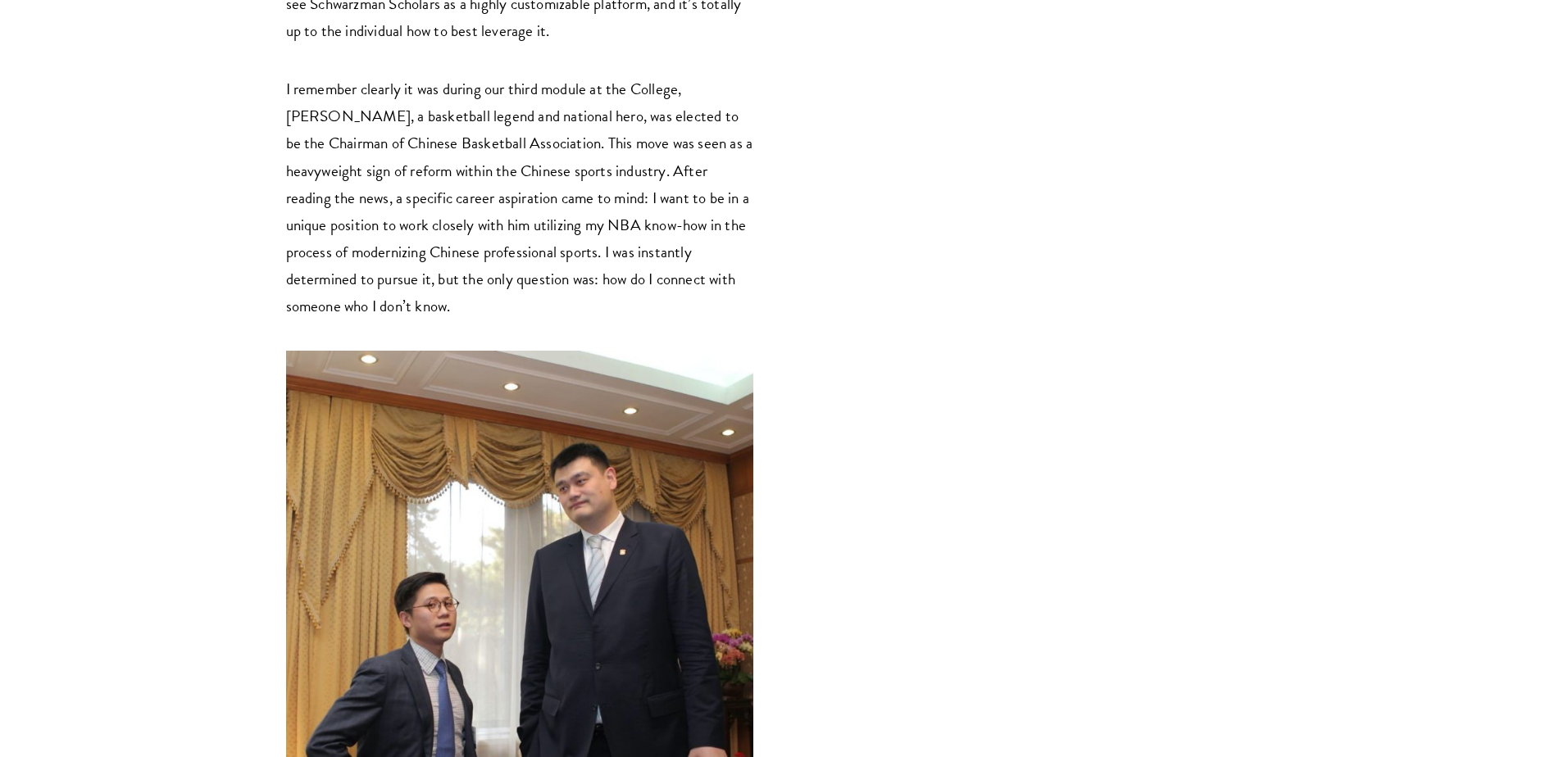
scroll to position [1721, 0]
